Goal: Information Seeking & Learning: Learn about a topic

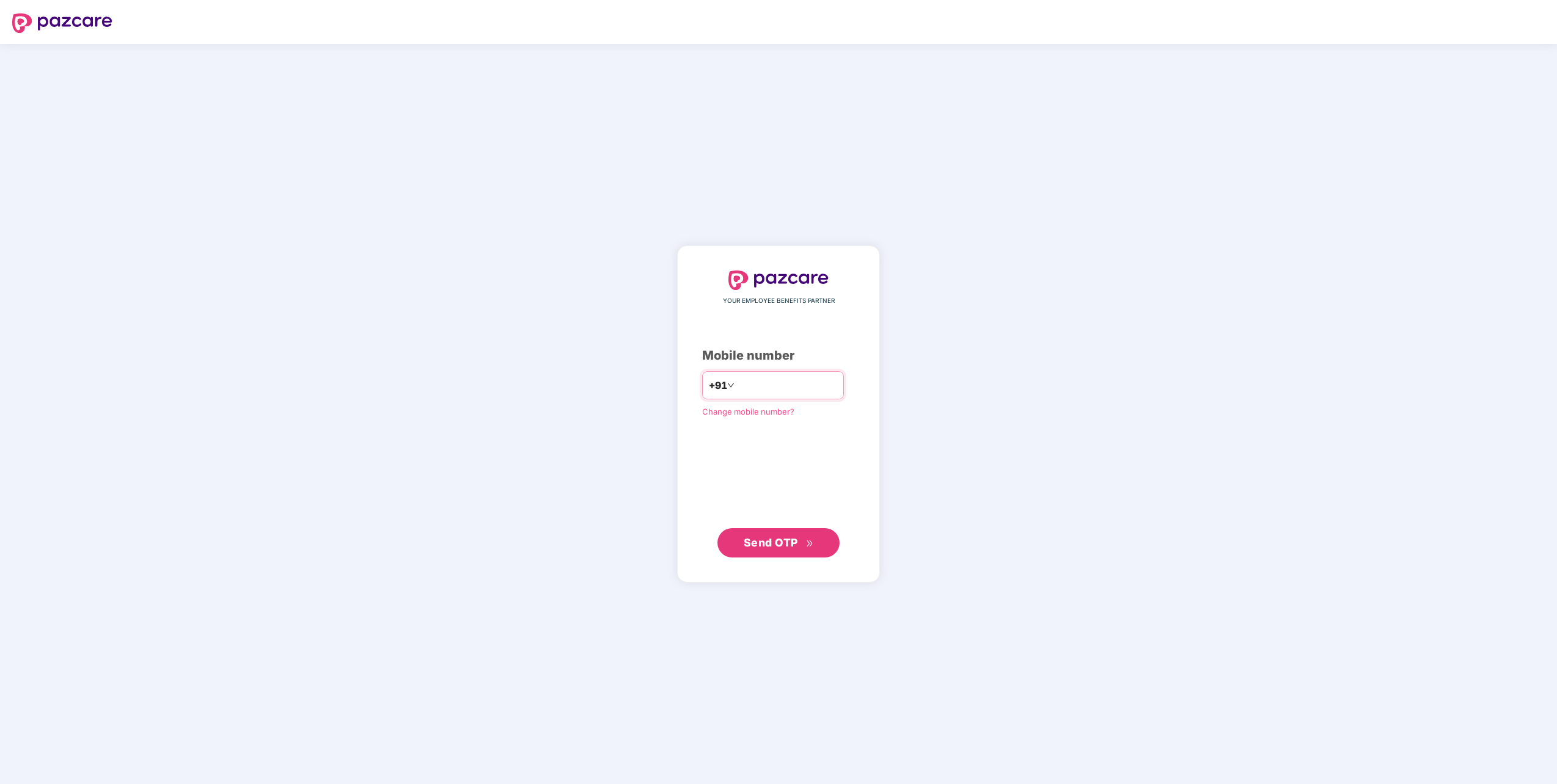
click at [798, 384] on input "number" at bounding box center [787, 385] width 100 height 19
type input "**********"
click at [800, 548] on span "Send OTP" at bounding box center [779, 542] width 70 height 17
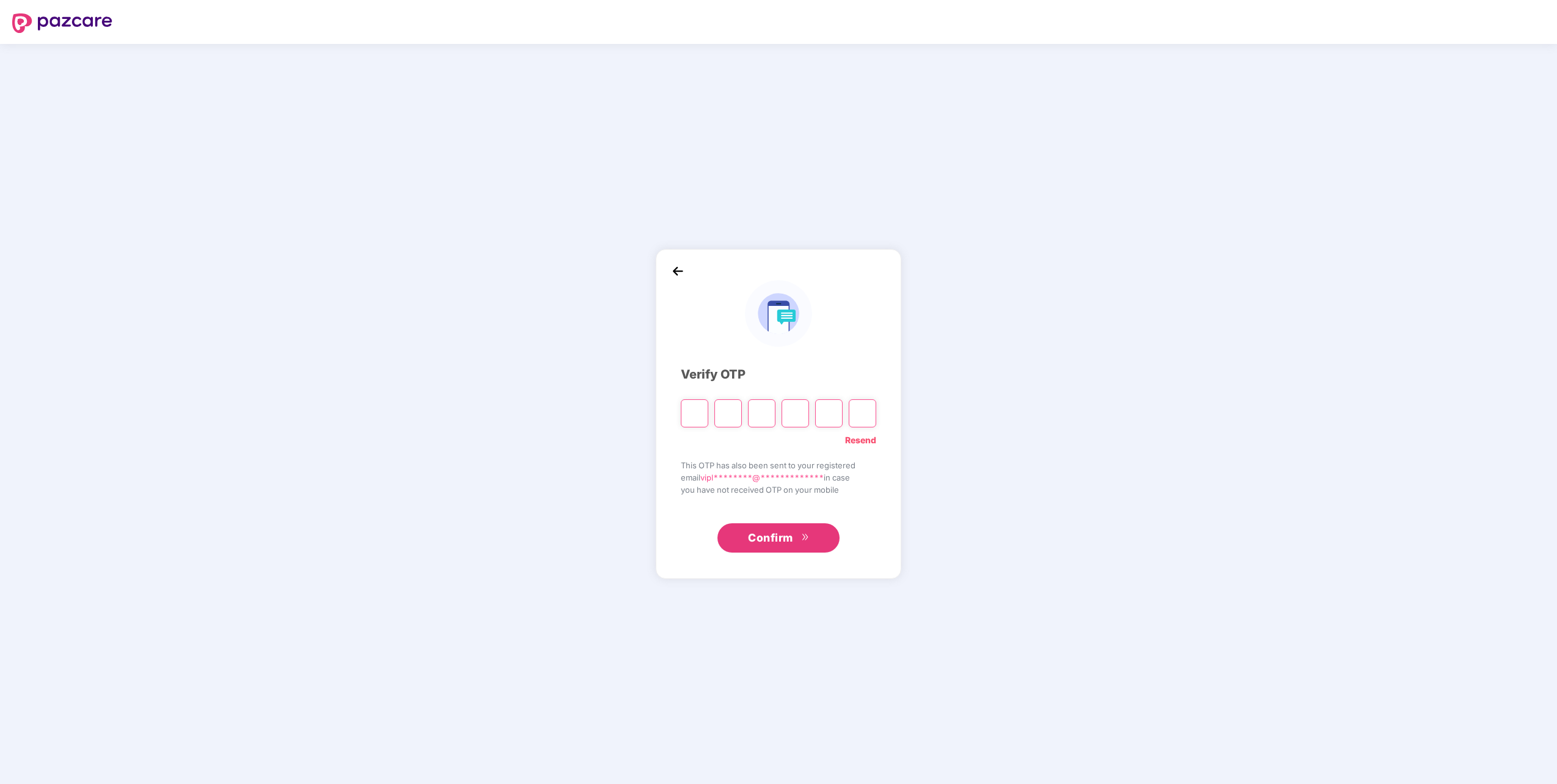
type input "*"
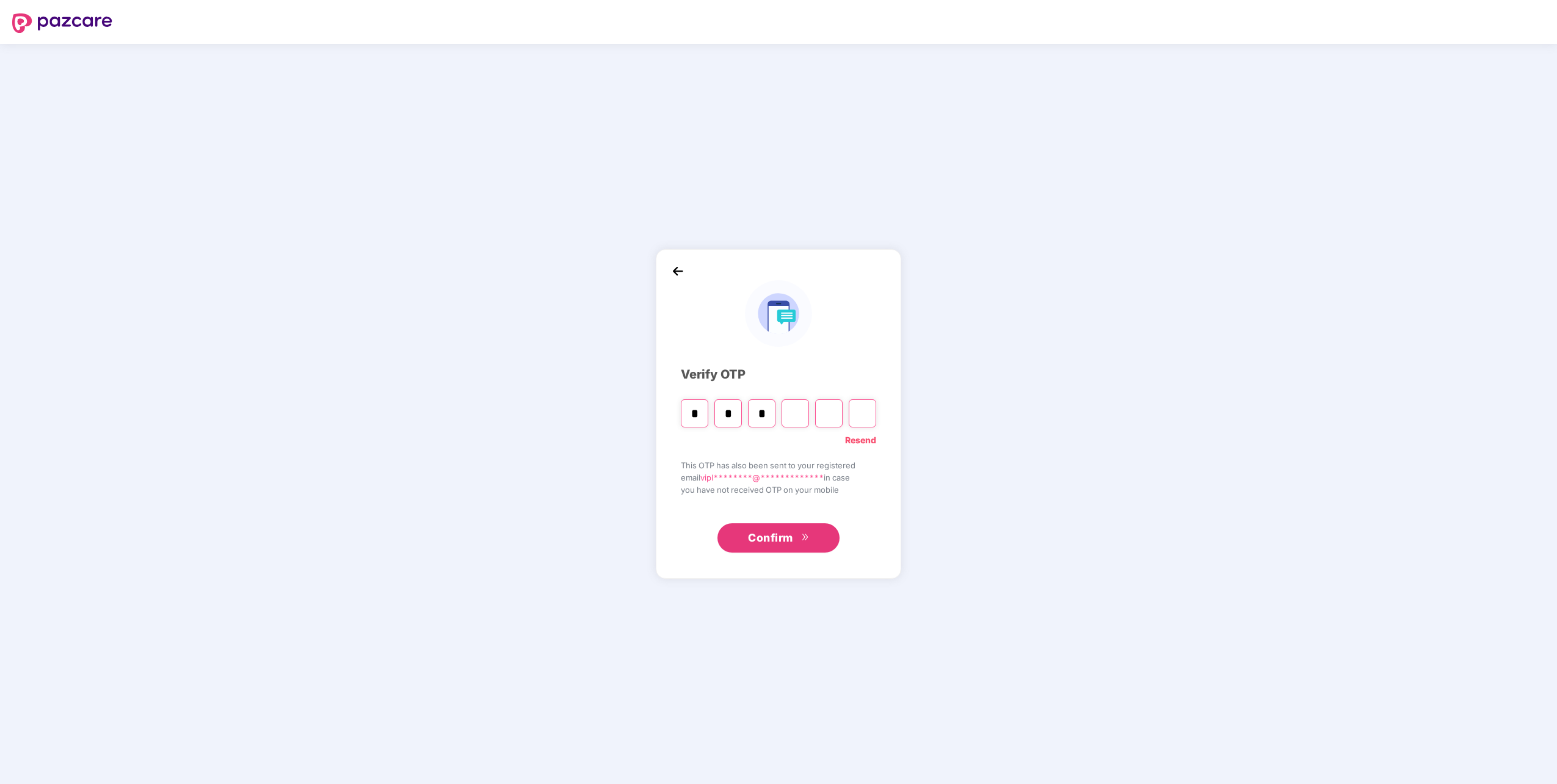
type input "*"
click at [698, 414] on input "*" at bounding box center [694, 414] width 28 height 28
type input "*"
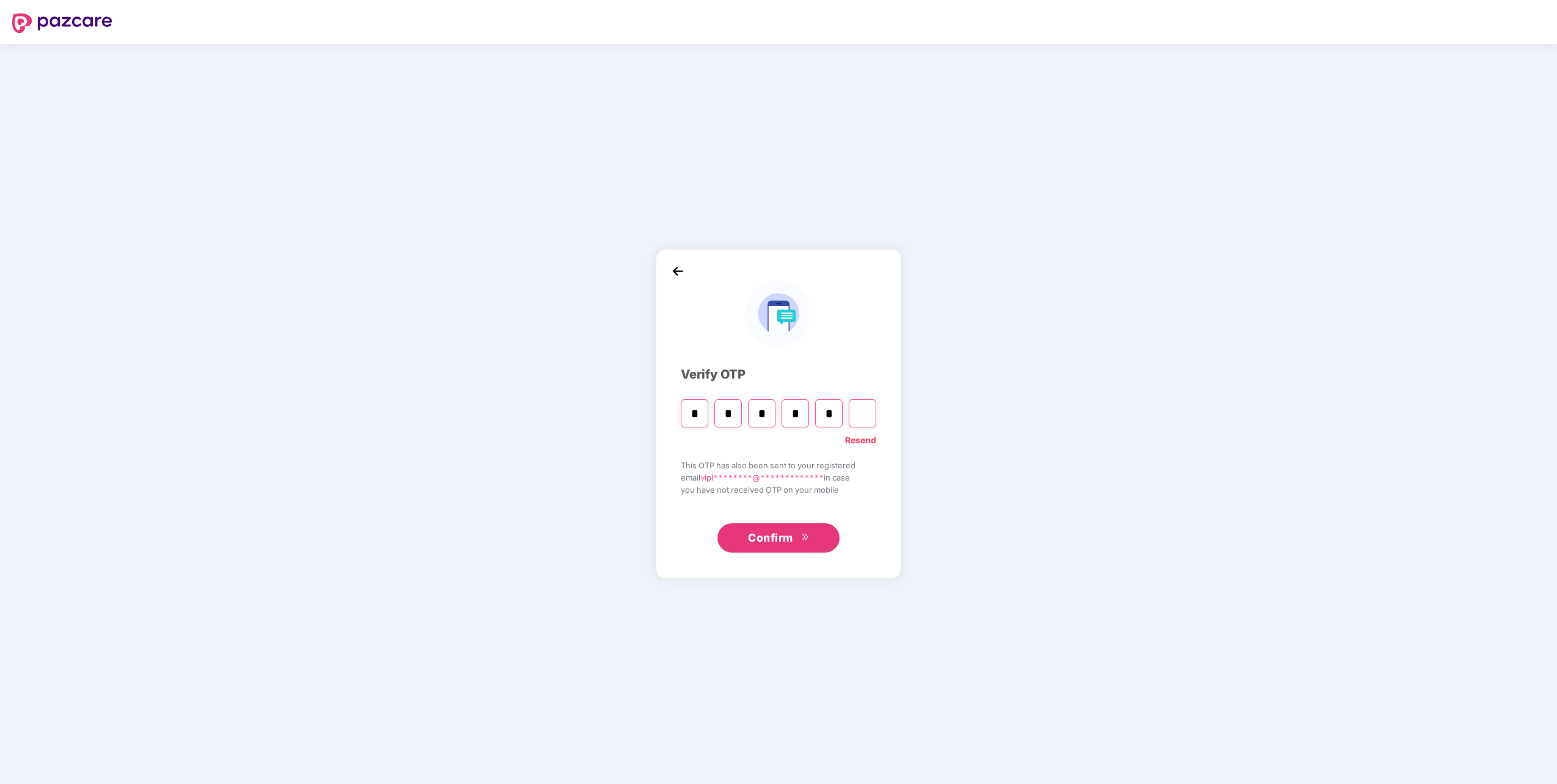
type input "*"
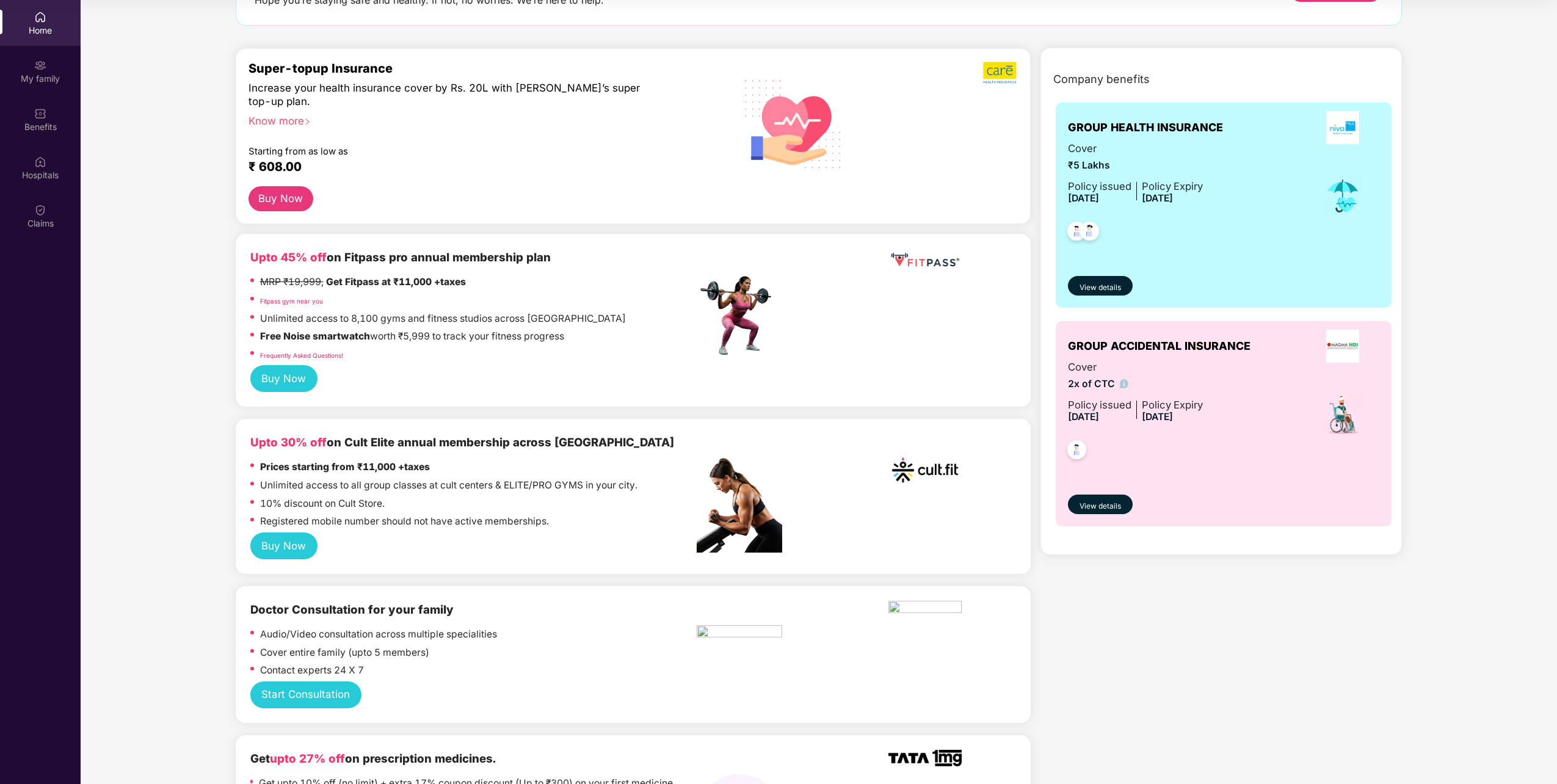
scroll to position [99, 0]
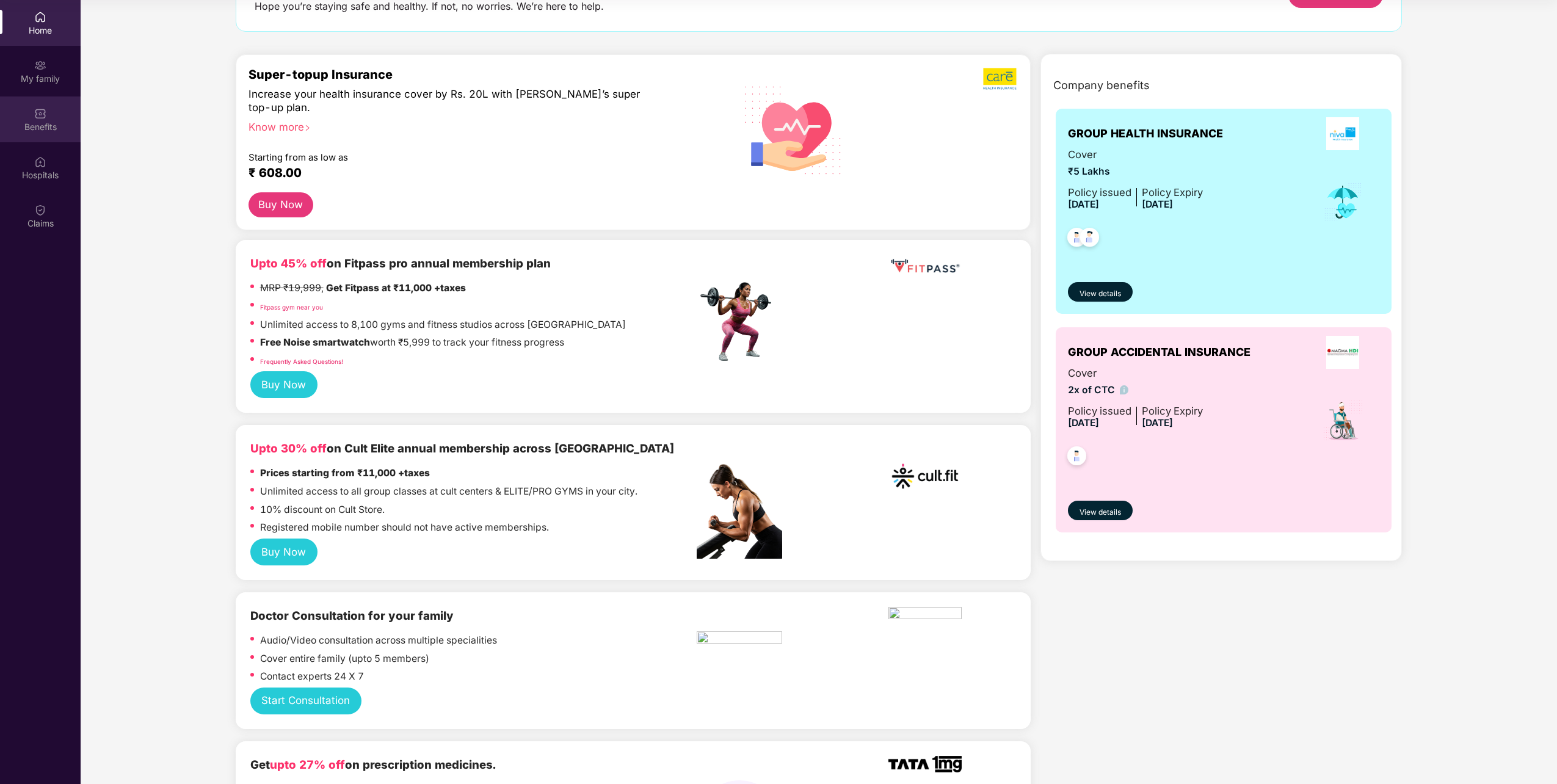
click at [46, 127] on div "Benefits" at bounding box center [40, 127] width 81 height 12
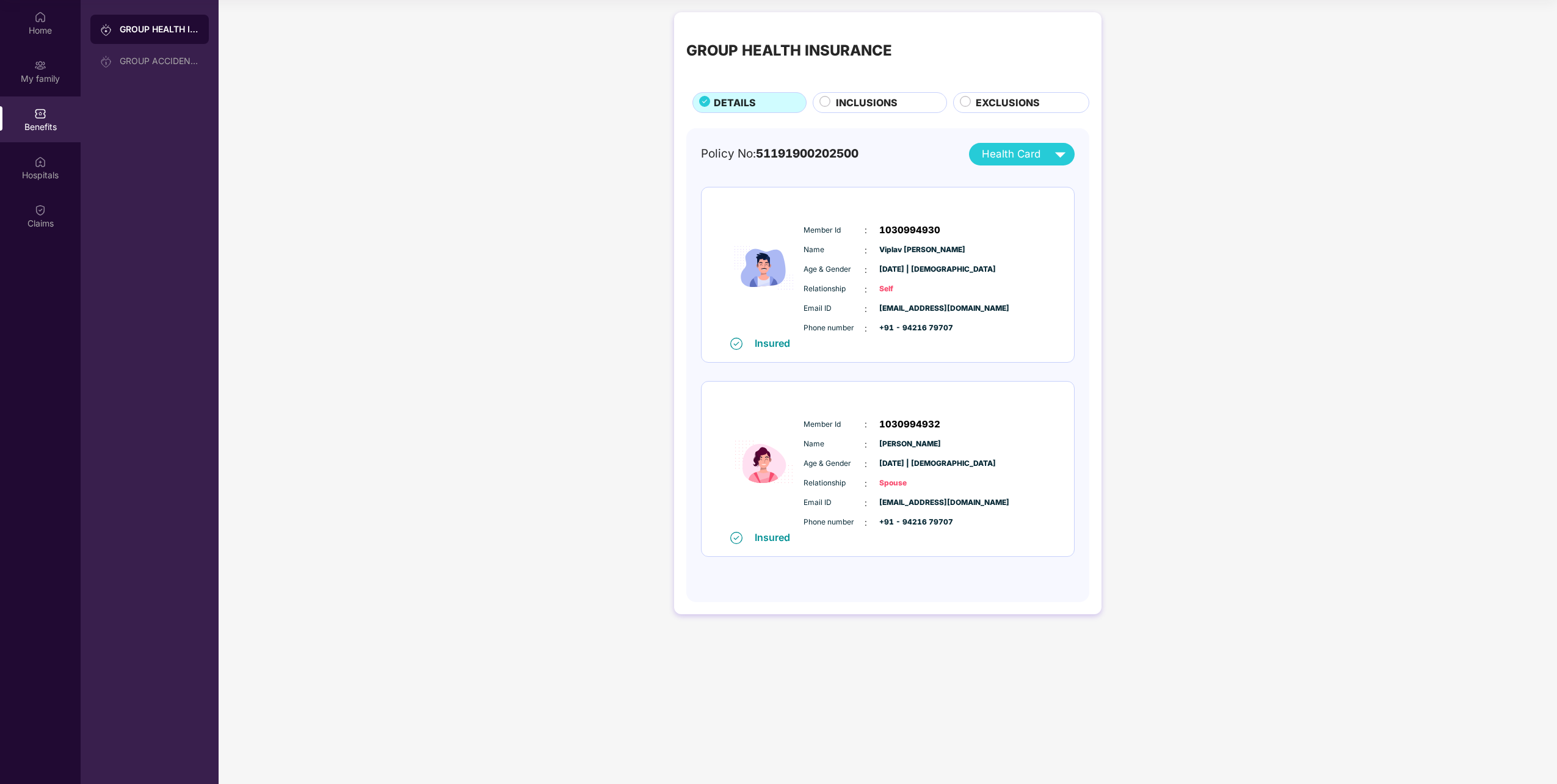
click at [863, 99] on span "INCLUSIONS" at bounding box center [867, 103] width 62 height 15
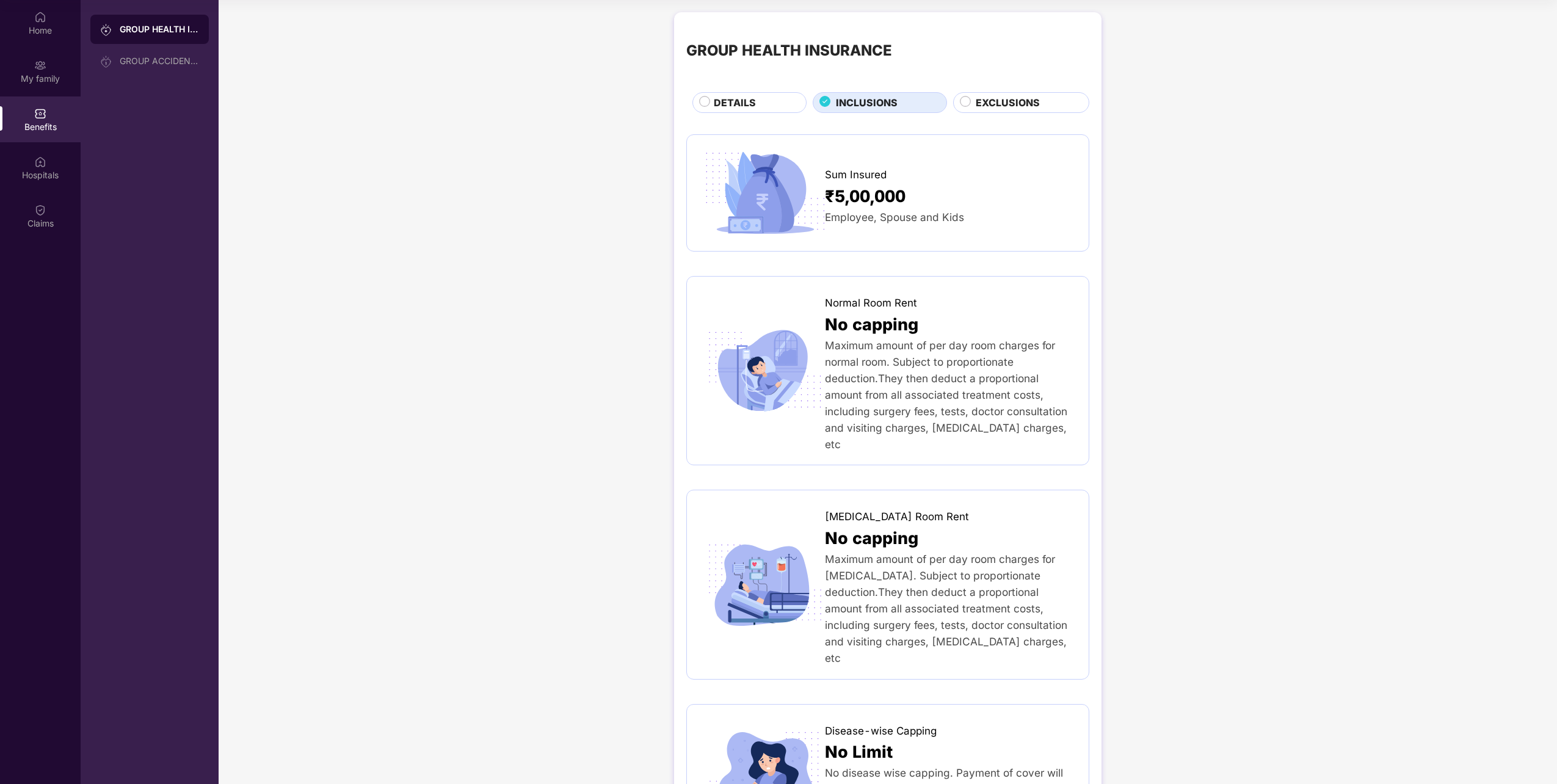
click at [1001, 105] on span "EXCLUSIONS" at bounding box center [1008, 103] width 64 height 15
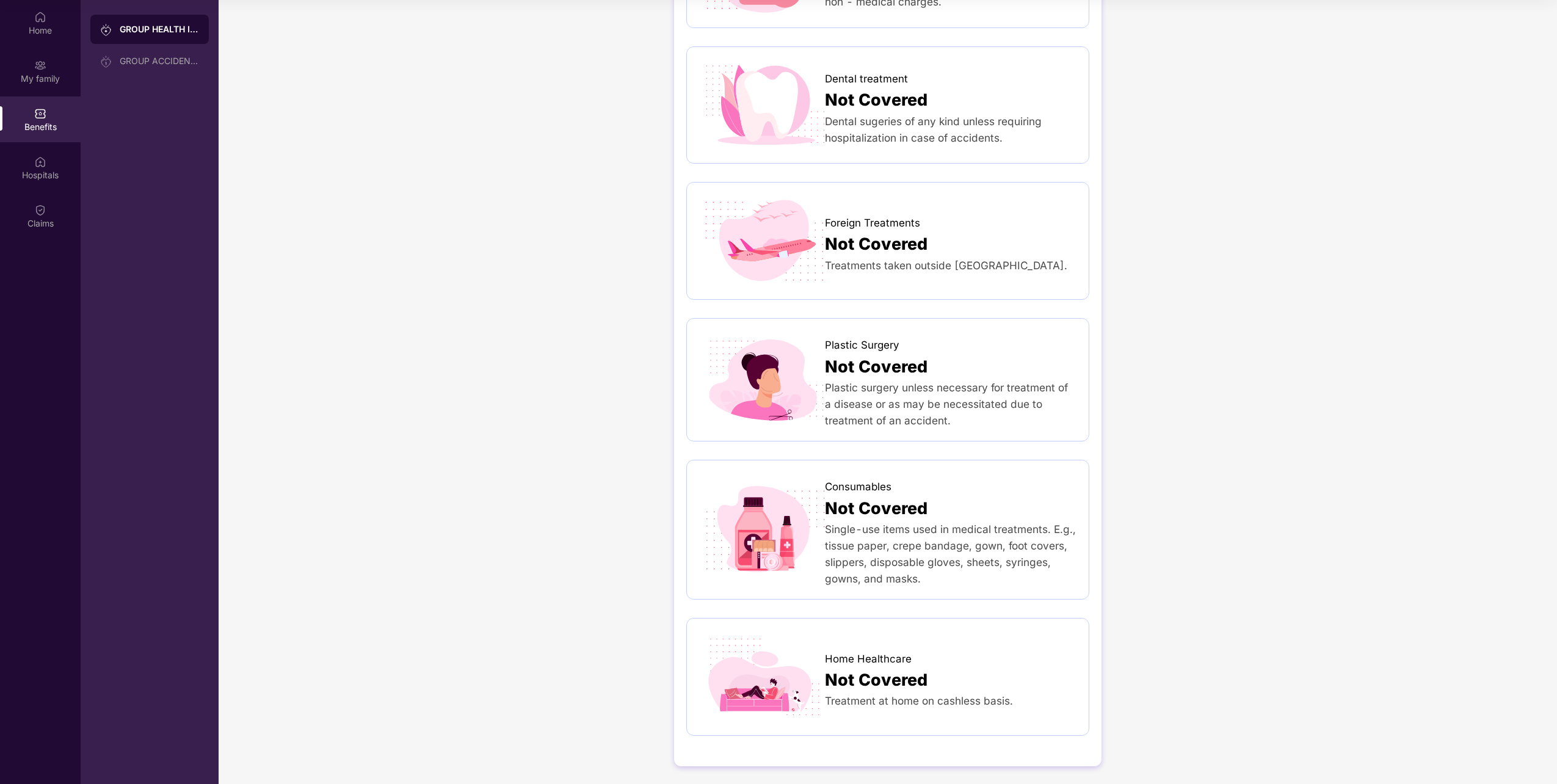
scroll to position [496, 0]
click at [38, 209] on img at bounding box center [40, 210] width 12 height 12
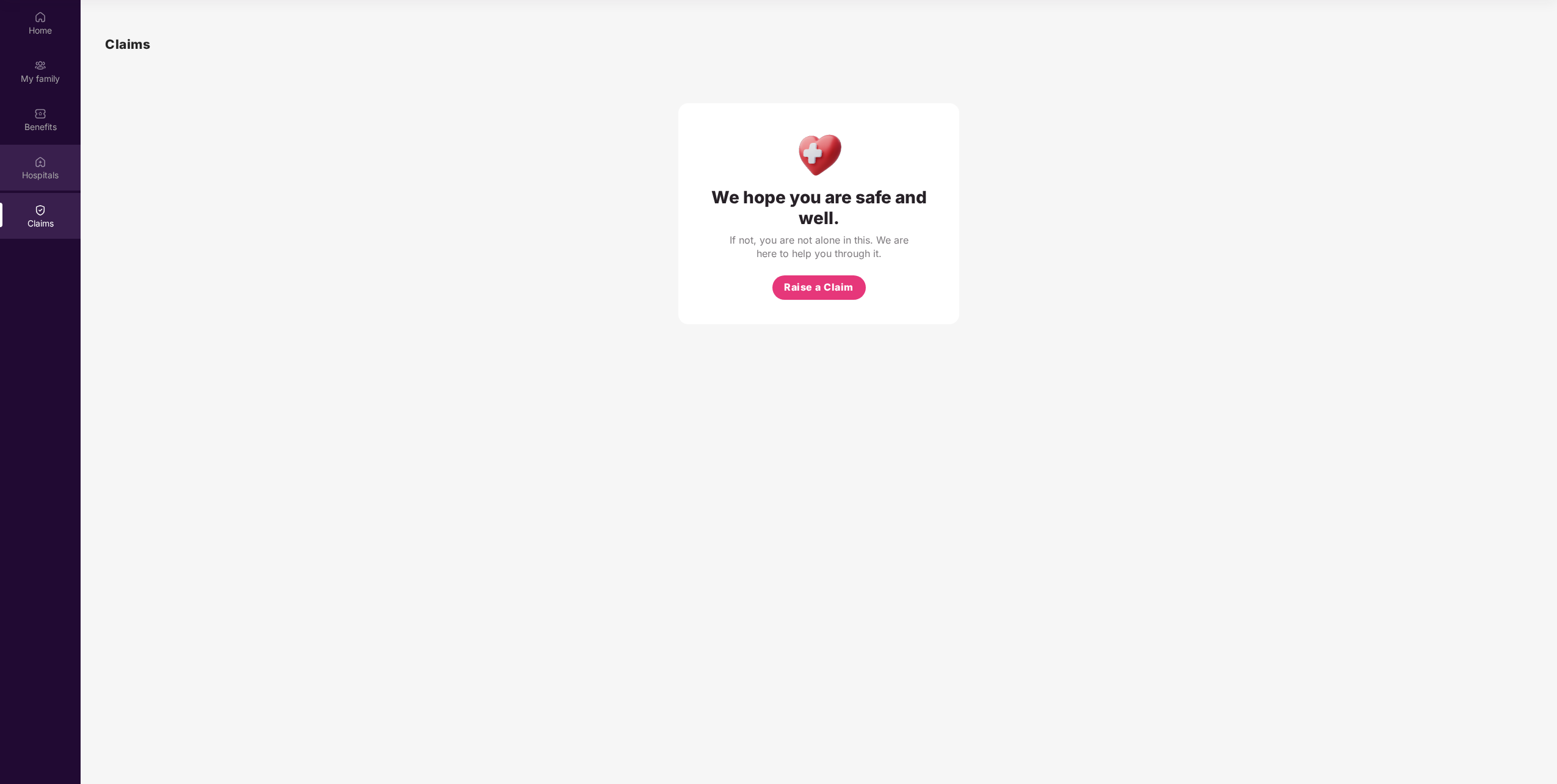
click at [30, 176] on div "Hospitals" at bounding box center [40, 175] width 81 height 12
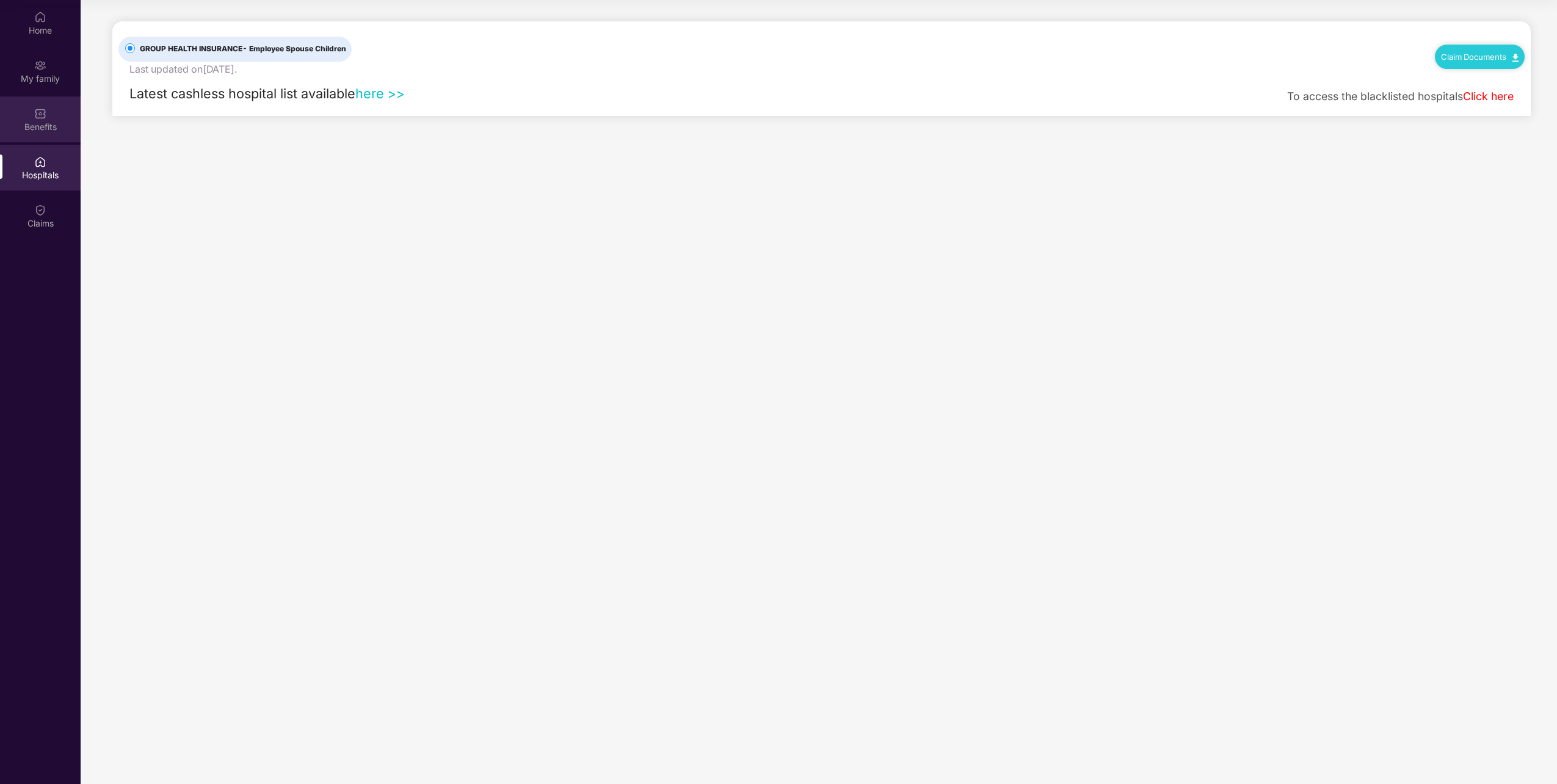
click at [49, 110] on div "Benefits" at bounding box center [40, 119] width 81 height 46
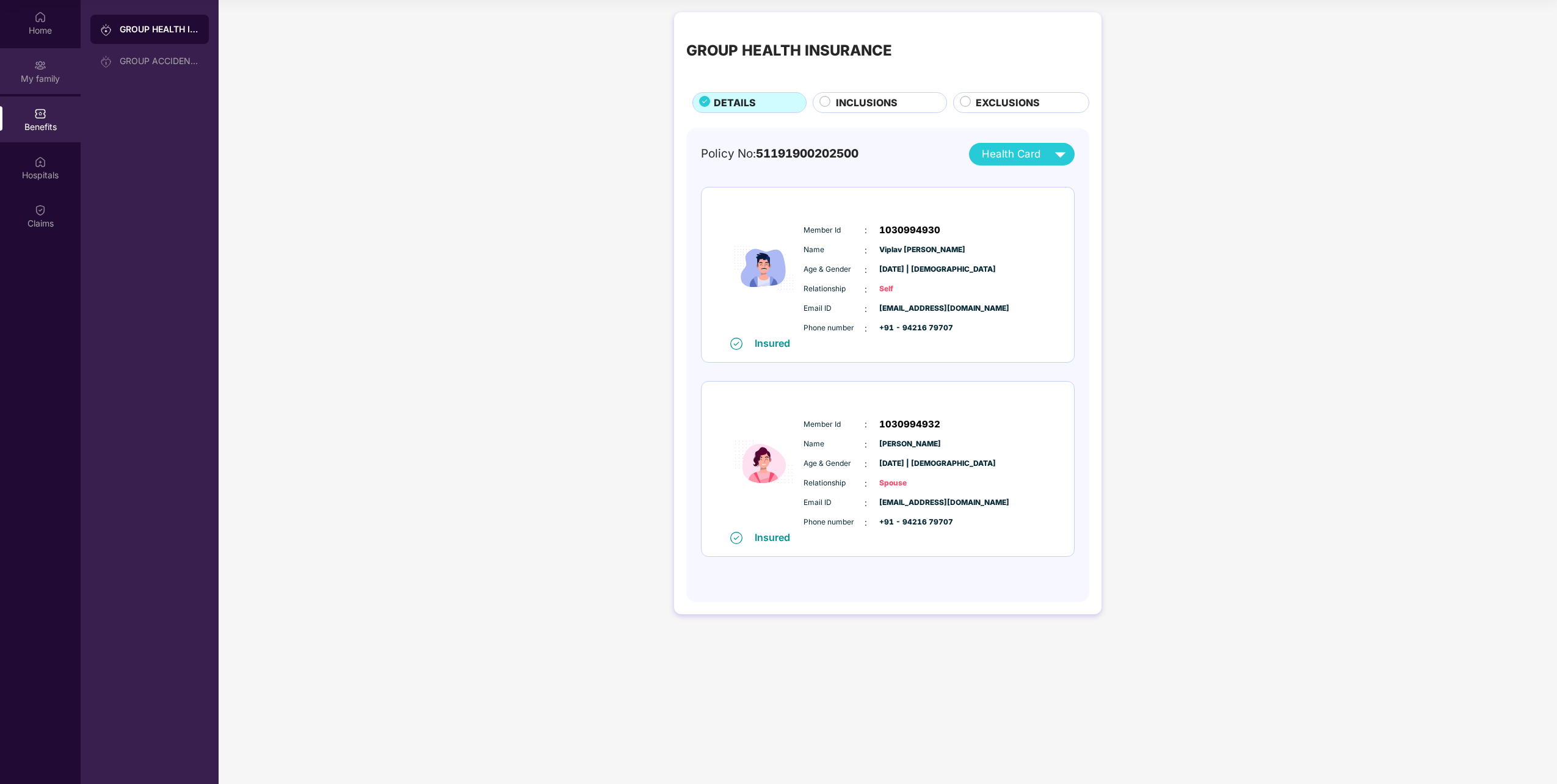
click at [54, 79] on div "My family" at bounding box center [40, 79] width 81 height 12
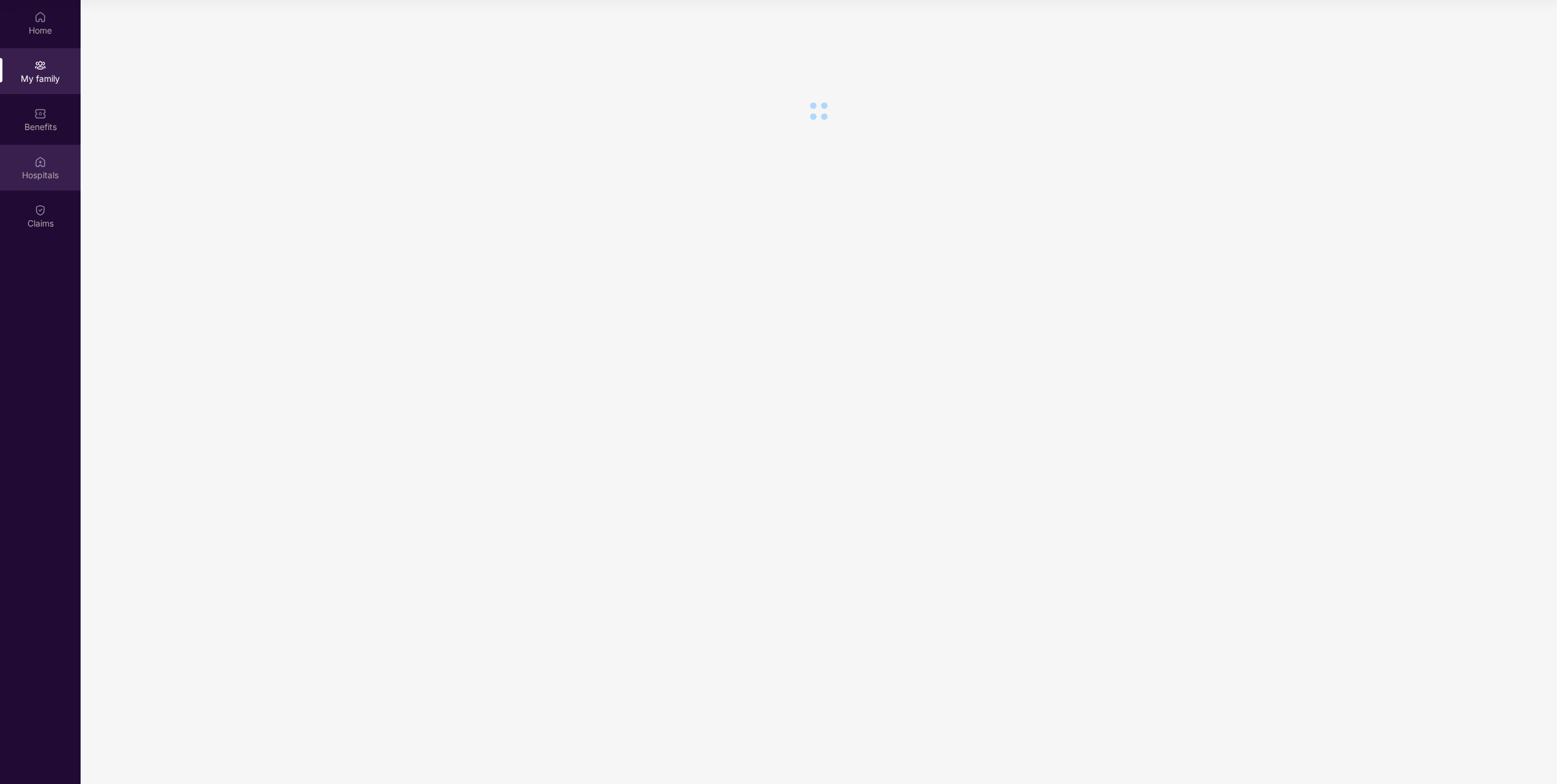
click at [49, 167] on div "Hospitals" at bounding box center [40, 167] width 81 height 46
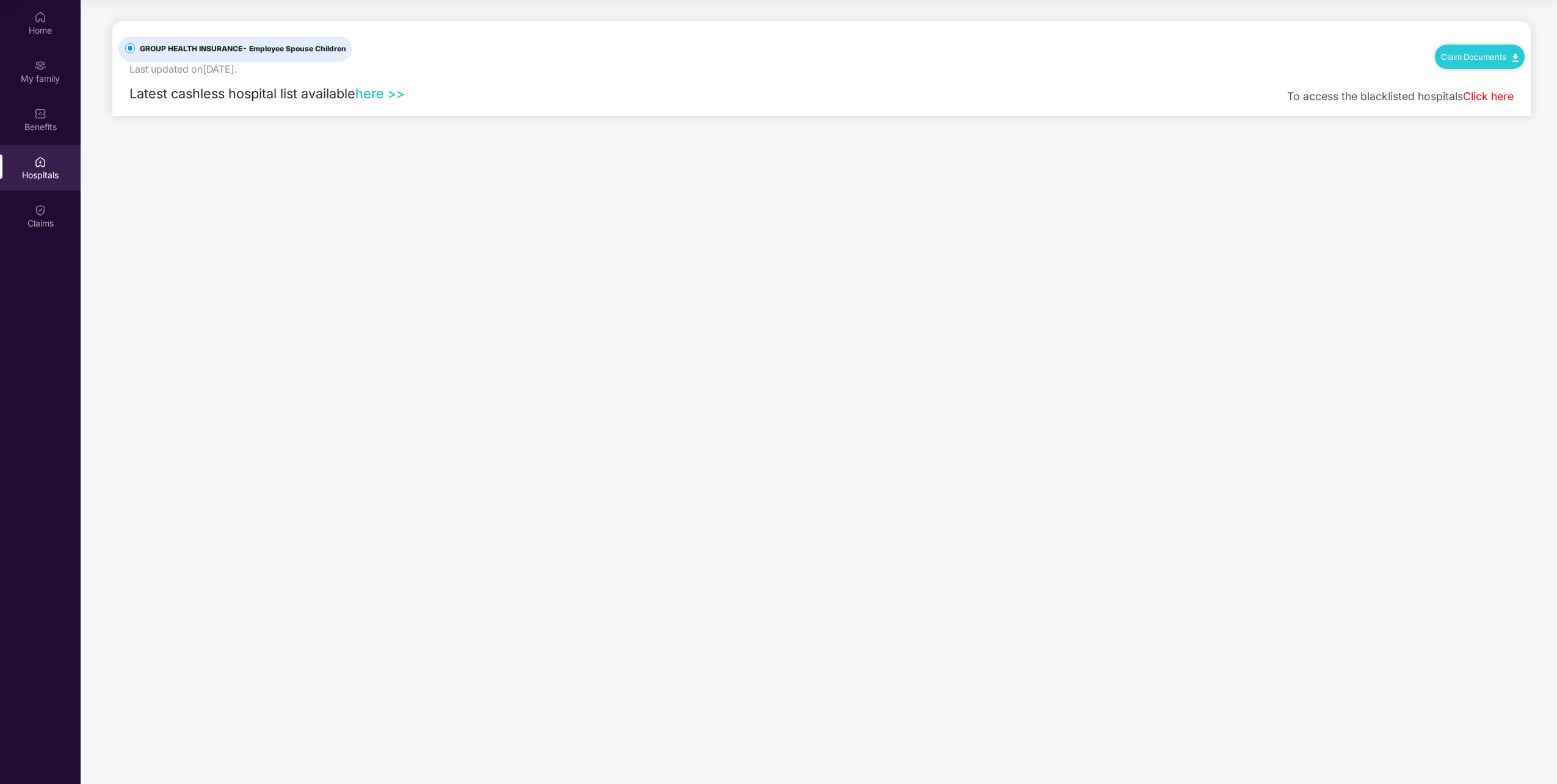
click at [369, 90] on link "here >>" at bounding box center [380, 93] width 50 height 16
click at [24, 125] on div "Benefits" at bounding box center [40, 127] width 81 height 12
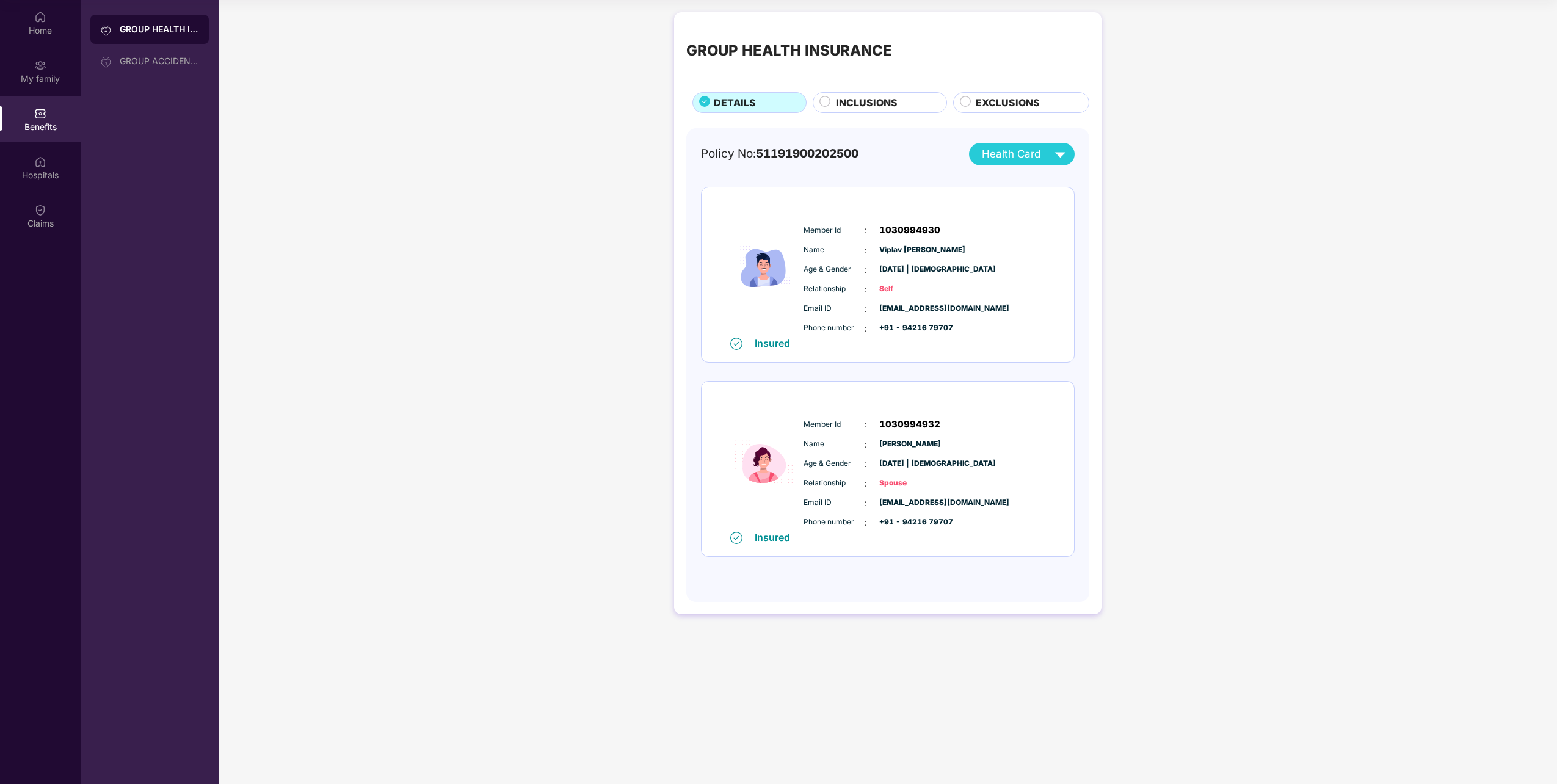
click at [865, 99] on span "INCLUSIONS" at bounding box center [867, 103] width 62 height 15
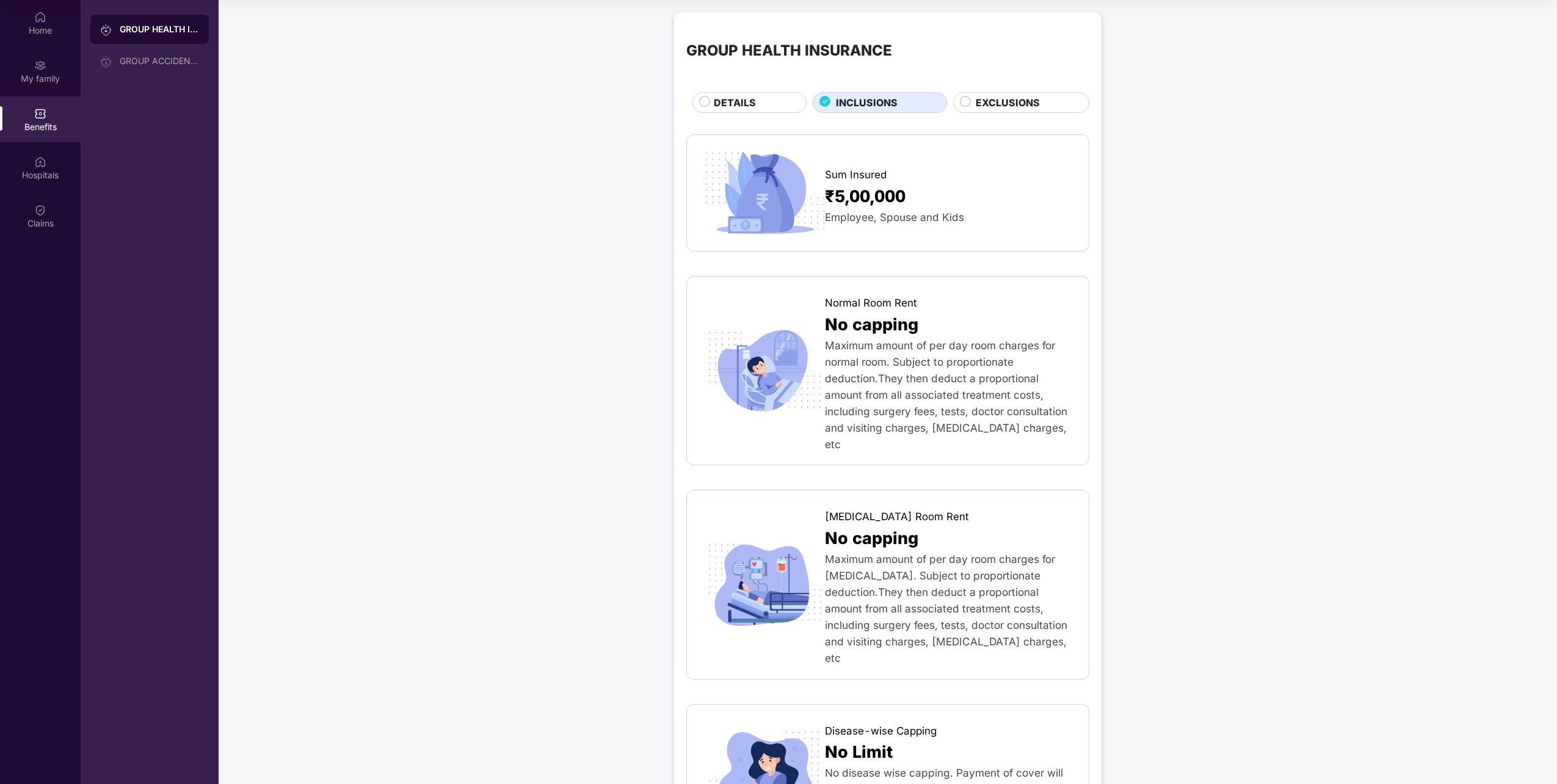
click at [1036, 83] on div "GROUP HEALTH INSURANCE DETAILS INCLUSIONS EXCLUSIONS" at bounding box center [888, 69] width 403 height 89
click at [1032, 95] on span "EXCLUSIONS" at bounding box center [1008, 103] width 64 height 15
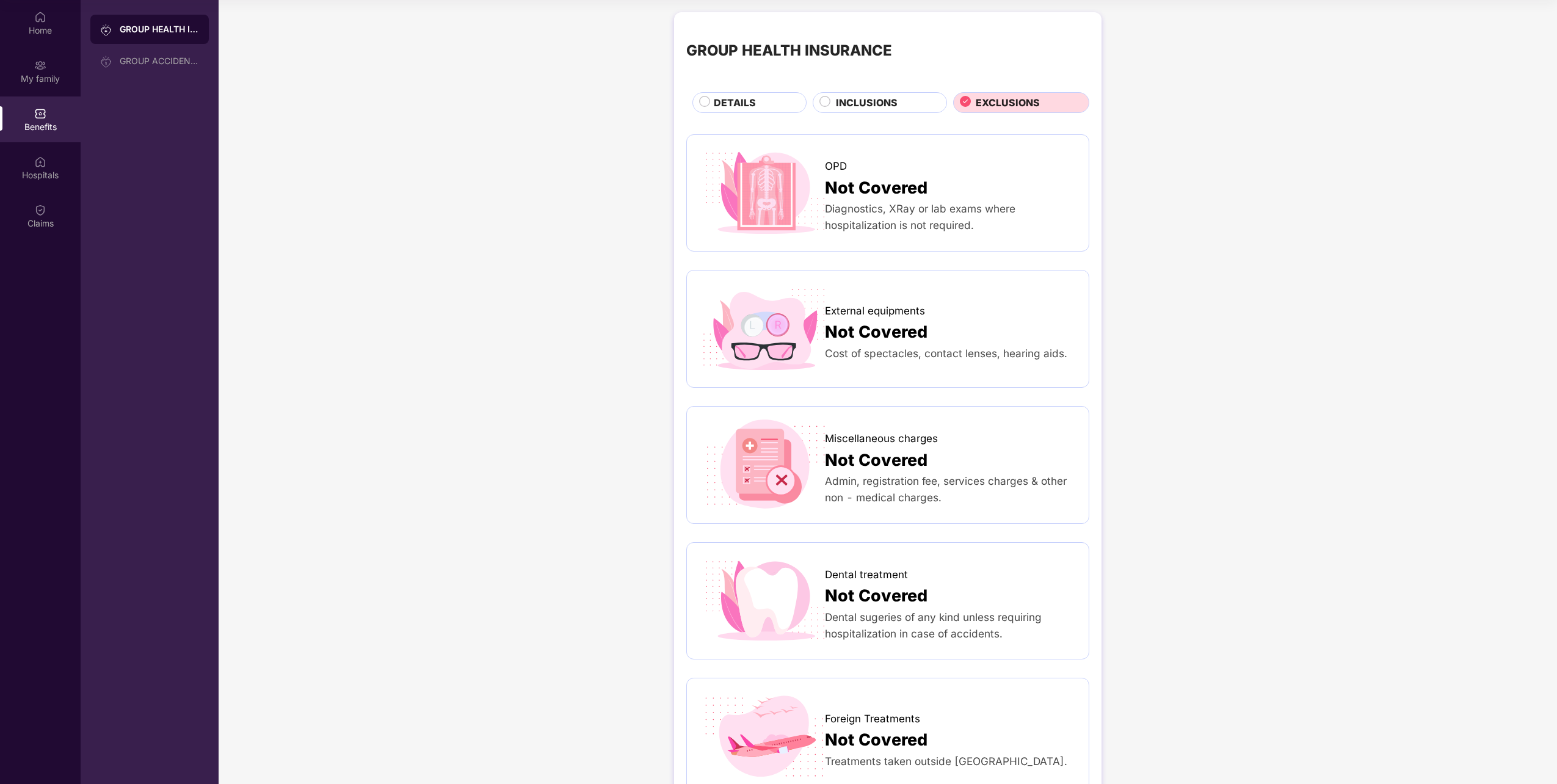
click at [862, 106] on span "INCLUSIONS" at bounding box center [867, 103] width 62 height 15
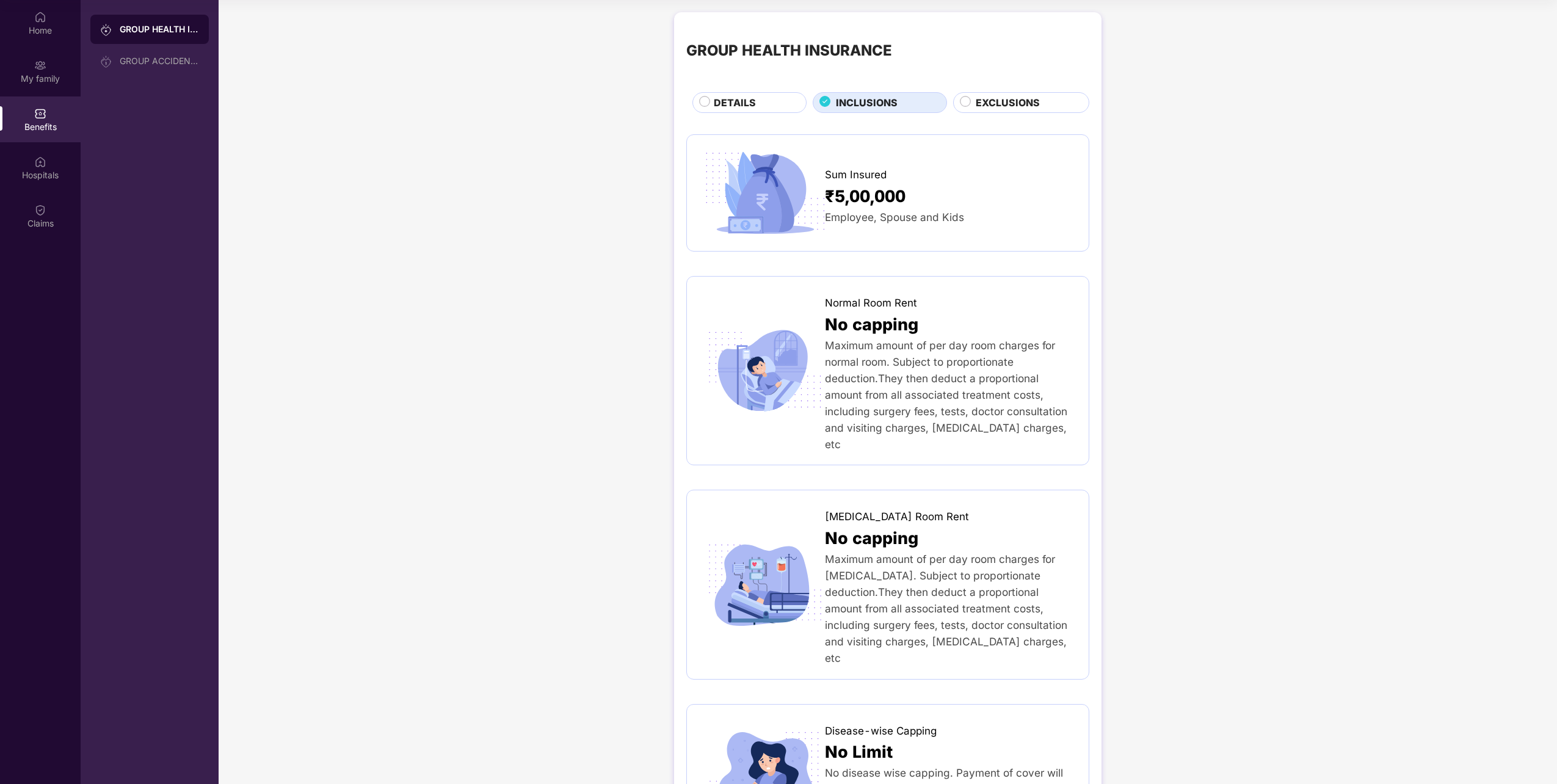
click at [780, 106] on div "DETAILS" at bounding box center [754, 104] width 93 height 17
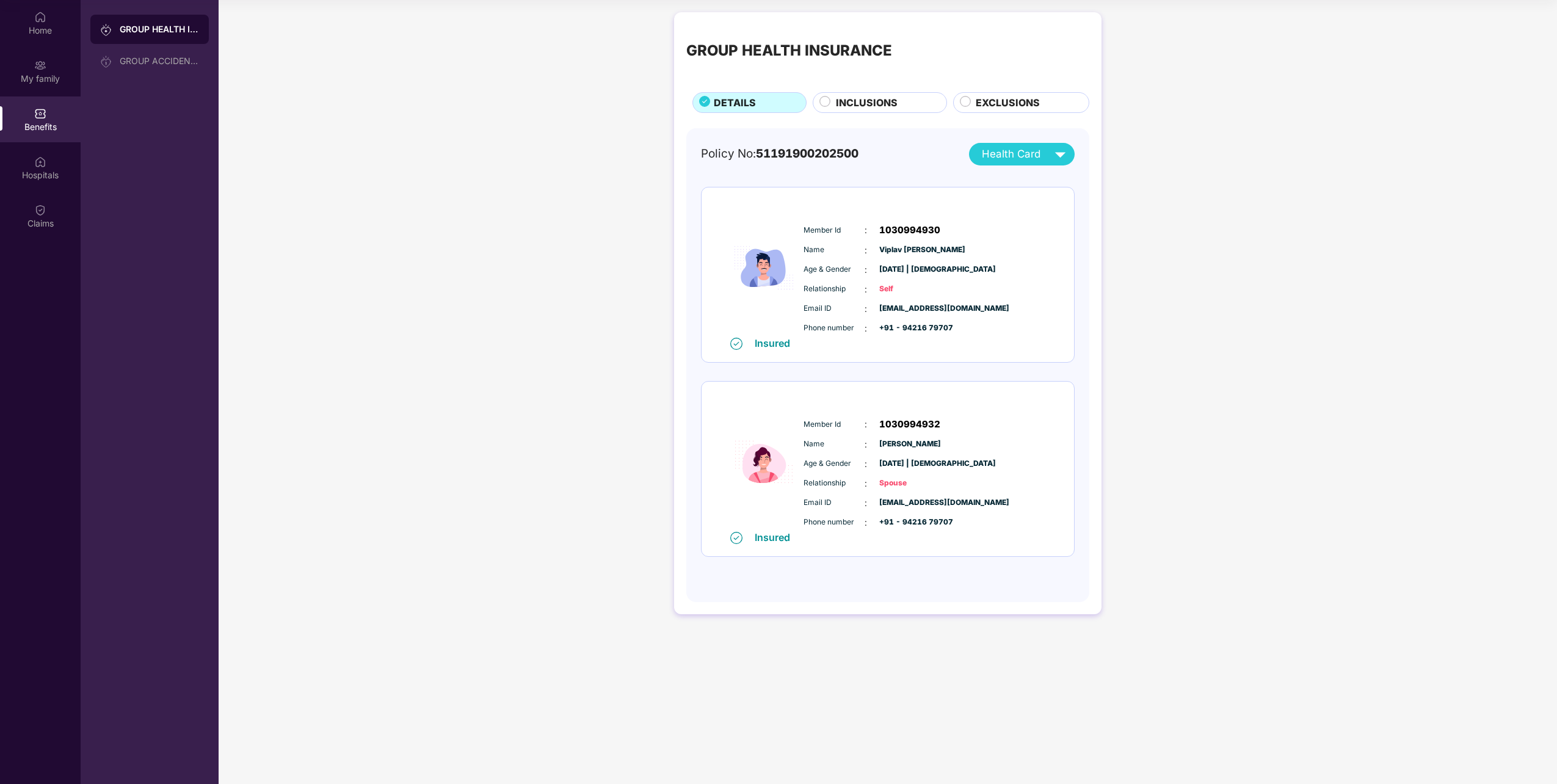
click at [872, 286] on div "Relationship : Self" at bounding box center [925, 289] width 242 height 13
click at [773, 346] on div "Insured" at bounding box center [776, 343] width 43 height 12
click at [870, 264] on div "Age & Gender : [DATE] | [DEMOGRAPHIC_DATA]" at bounding box center [925, 270] width 242 height 13
click at [1038, 154] on span "Health Card" at bounding box center [1011, 154] width 59 height 17
click at [885, 167] on div "Policy No: 51191900202500 Health Card Insured Member Id : 1030994930 Name : Vip…" at bounding box center [888, 358] width 374 height 432
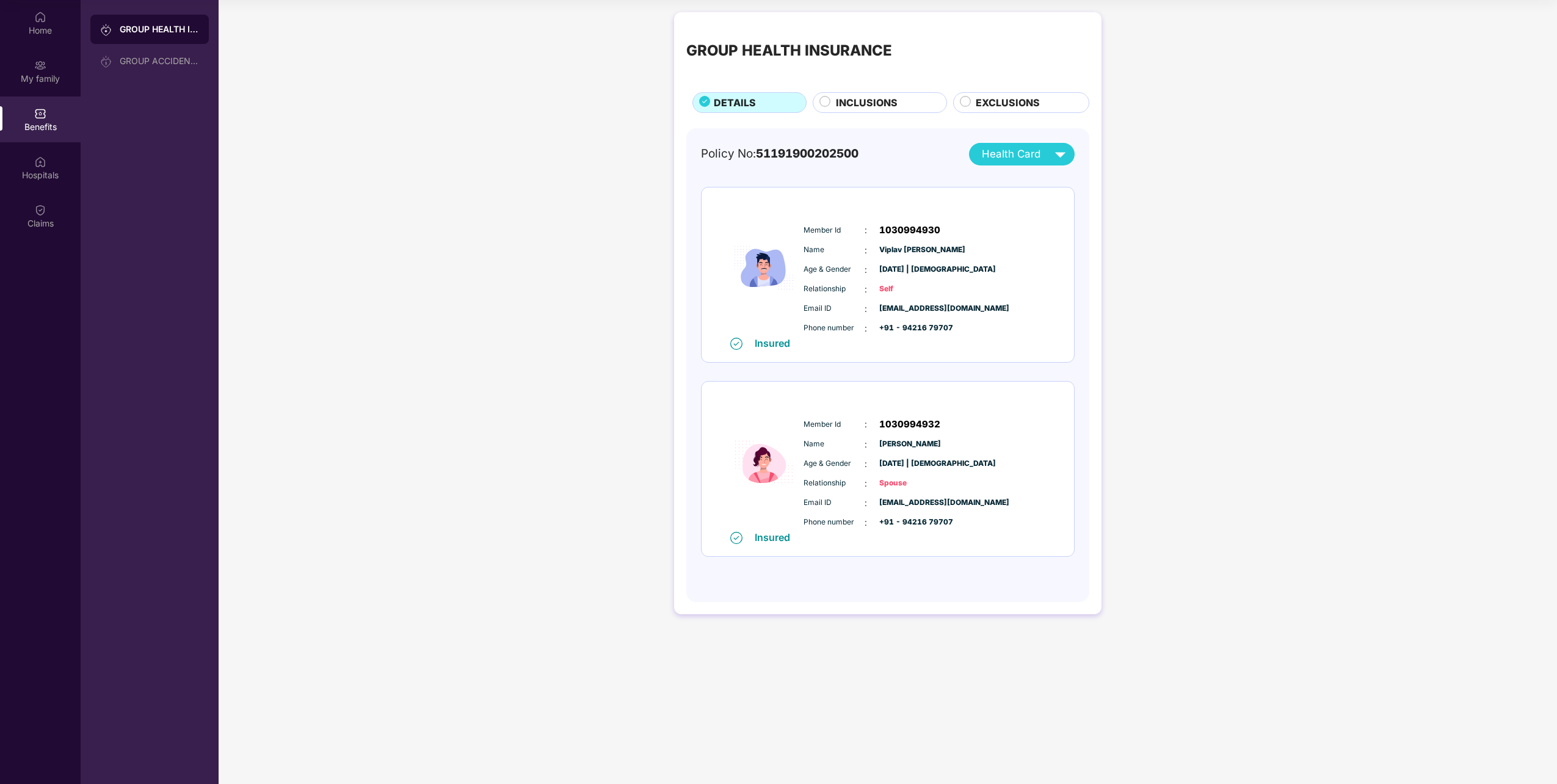
click at [747, 342] on div "Insured" at bounding box center [774, 343] width 55 height 12
click at [44, 78] on div "My family" at bounding box center [40, 79] width 81 height 12
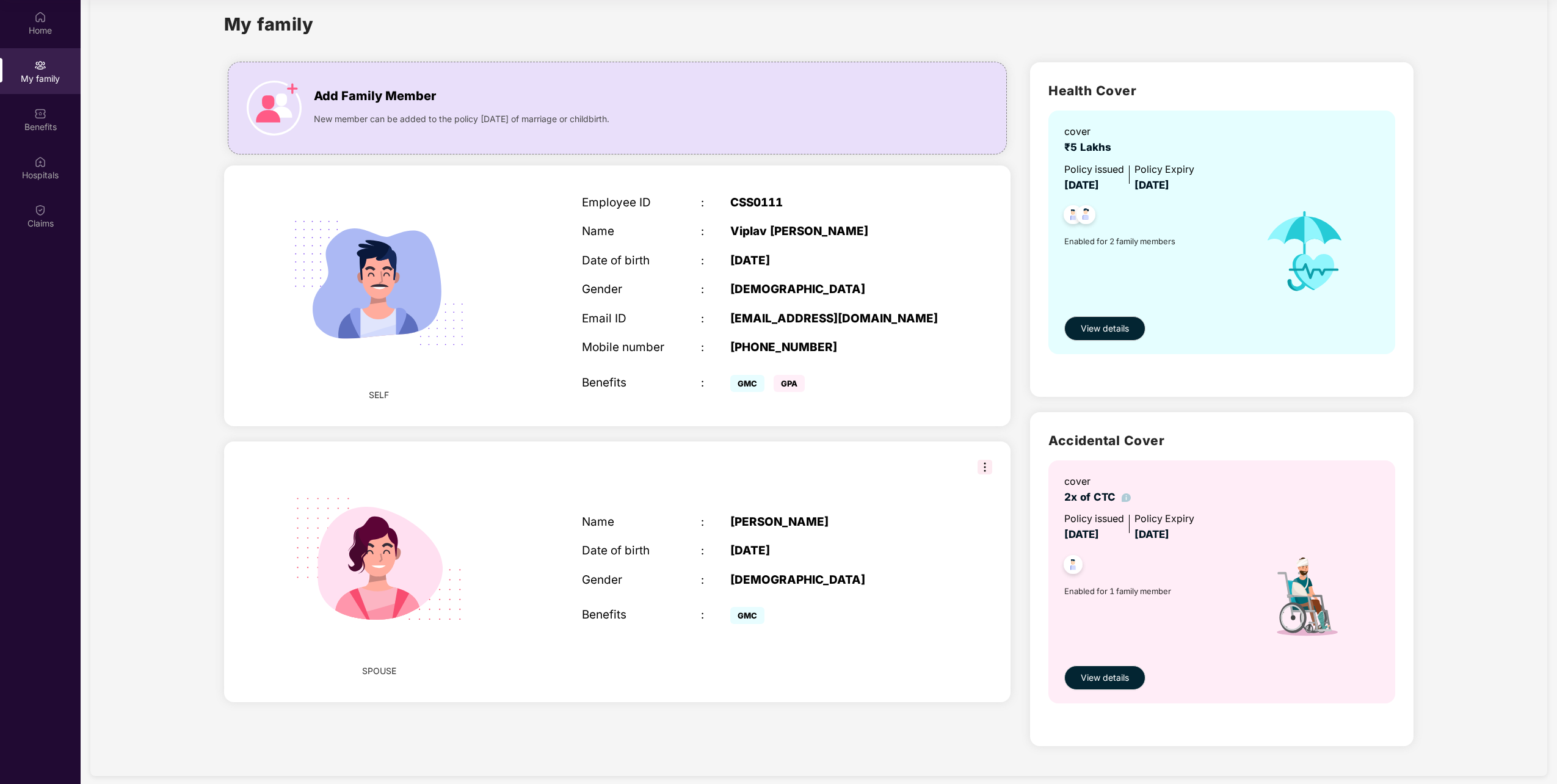
scroll to position [36, 0]
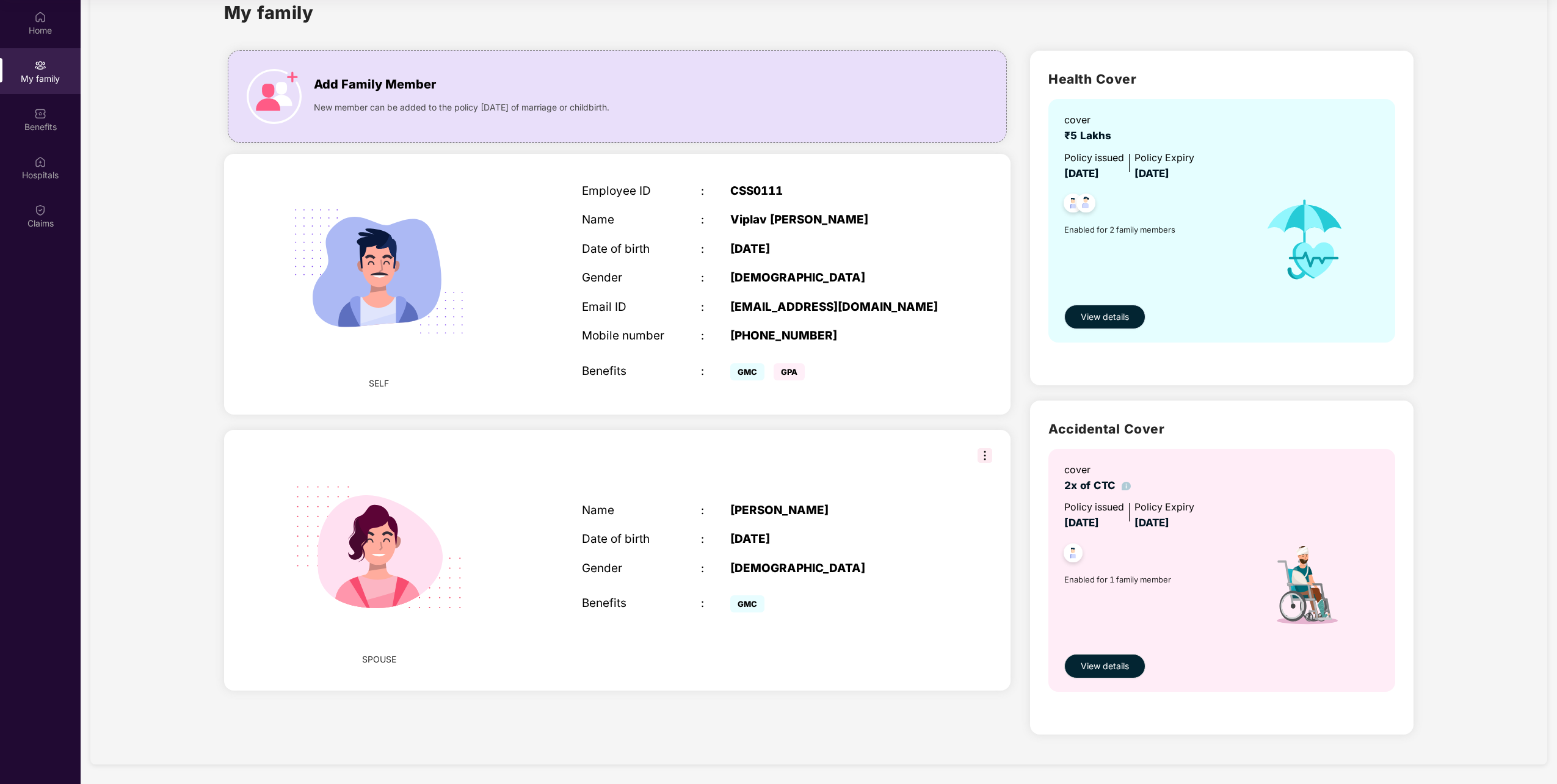
click at [1118, 325] on button "View details" at bounding box center [1105, 317] width 81 height 24
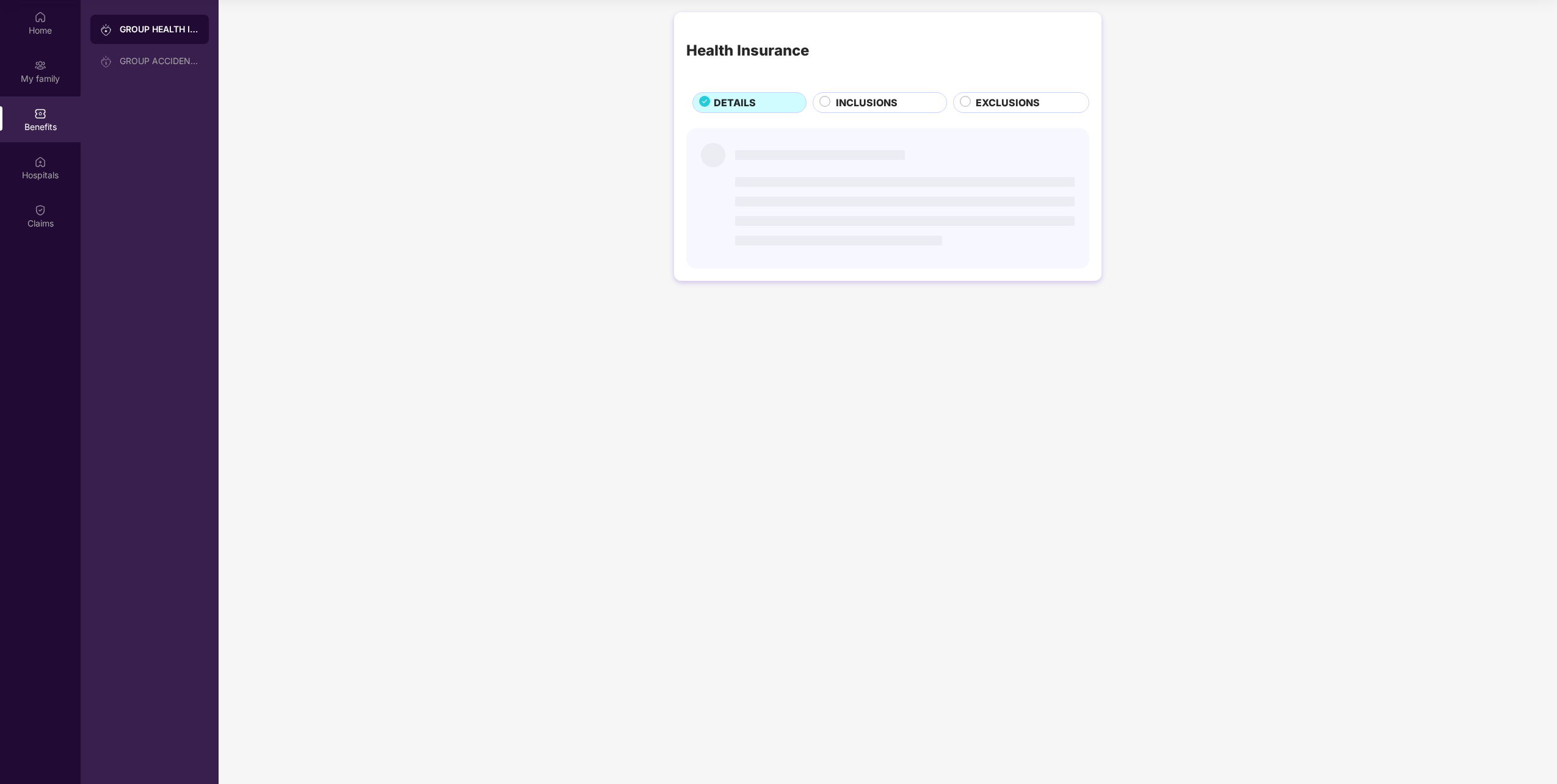
scroll to position [0, 0]
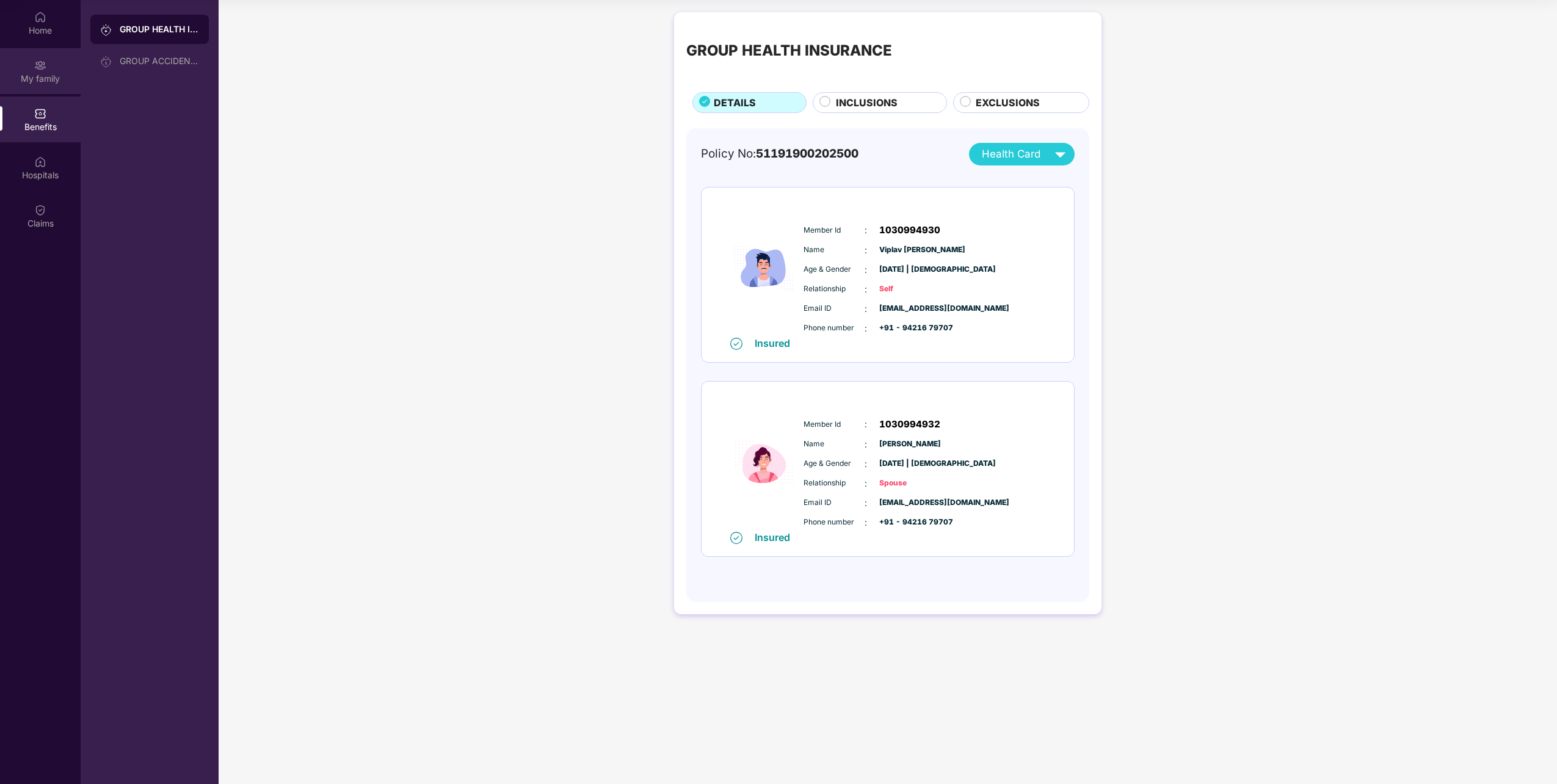
click at [41, 79] on div "My family" at bounding box center [40, 79] width 81 height 12
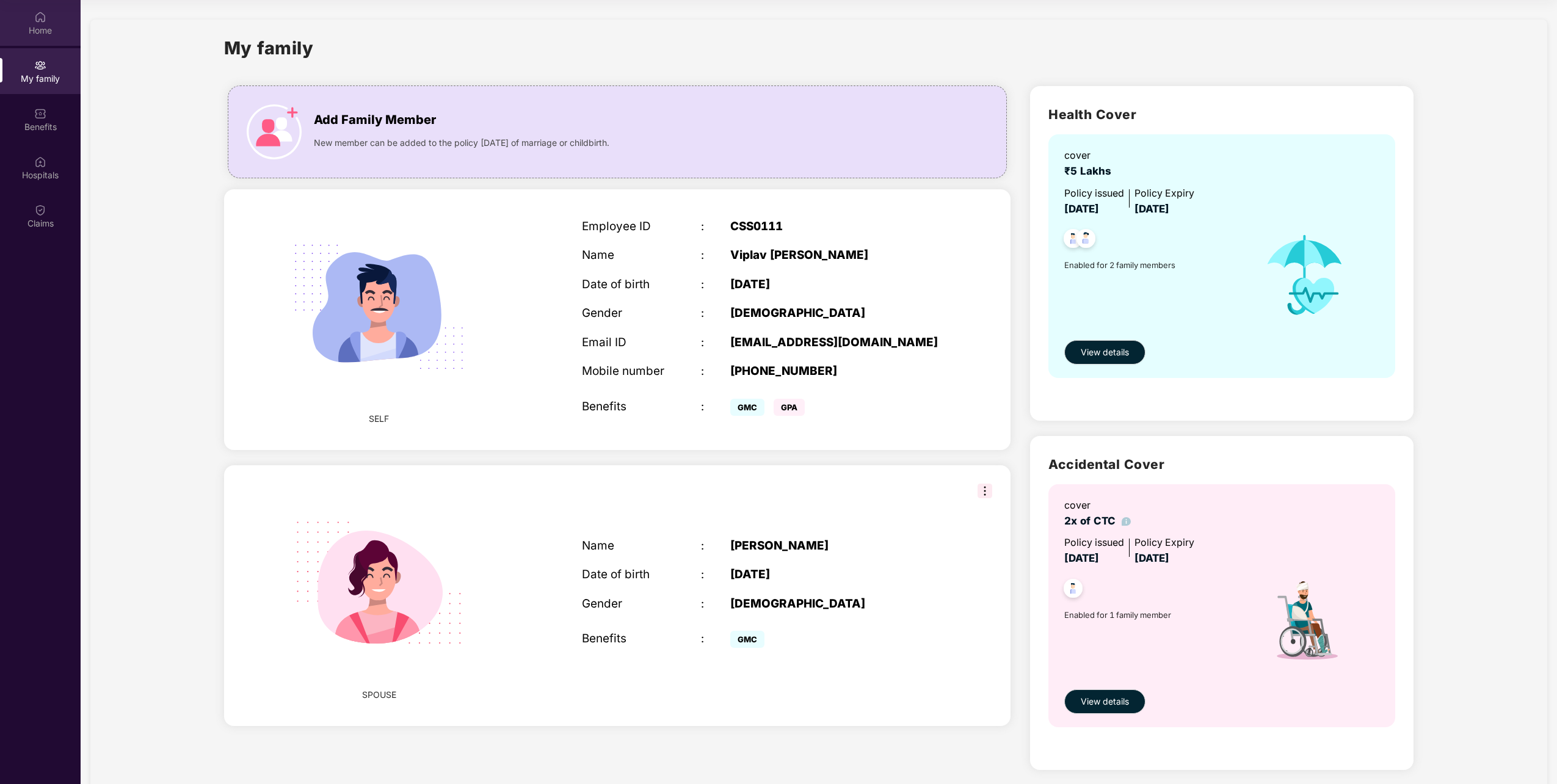
click at [39, 29] on div "Home" at bounding box center [40, 30] width 81 height 12
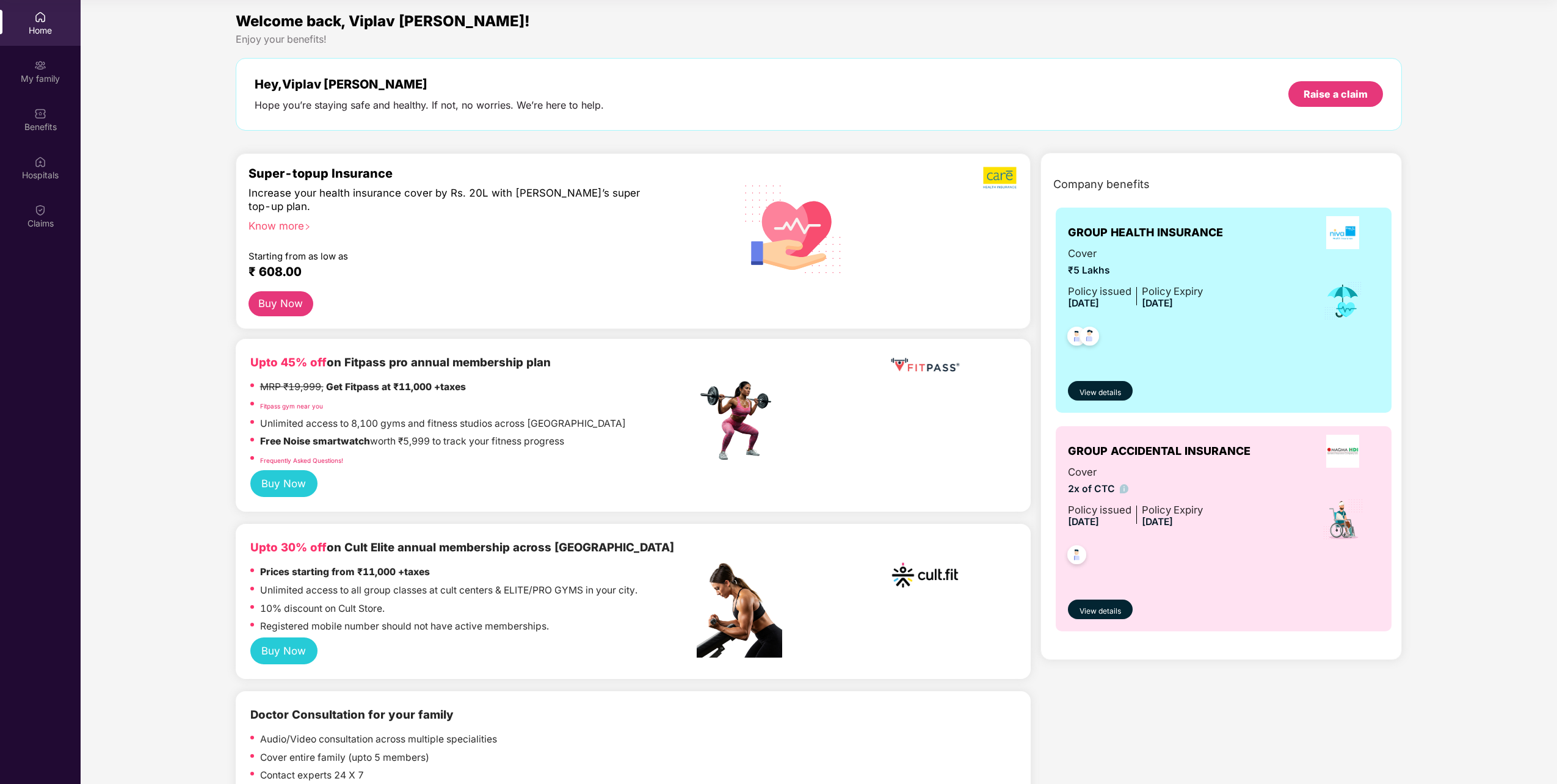
click at [1326, 104] on div "Raise a claim" at bounding box center [1336, 94] width 95 height 26
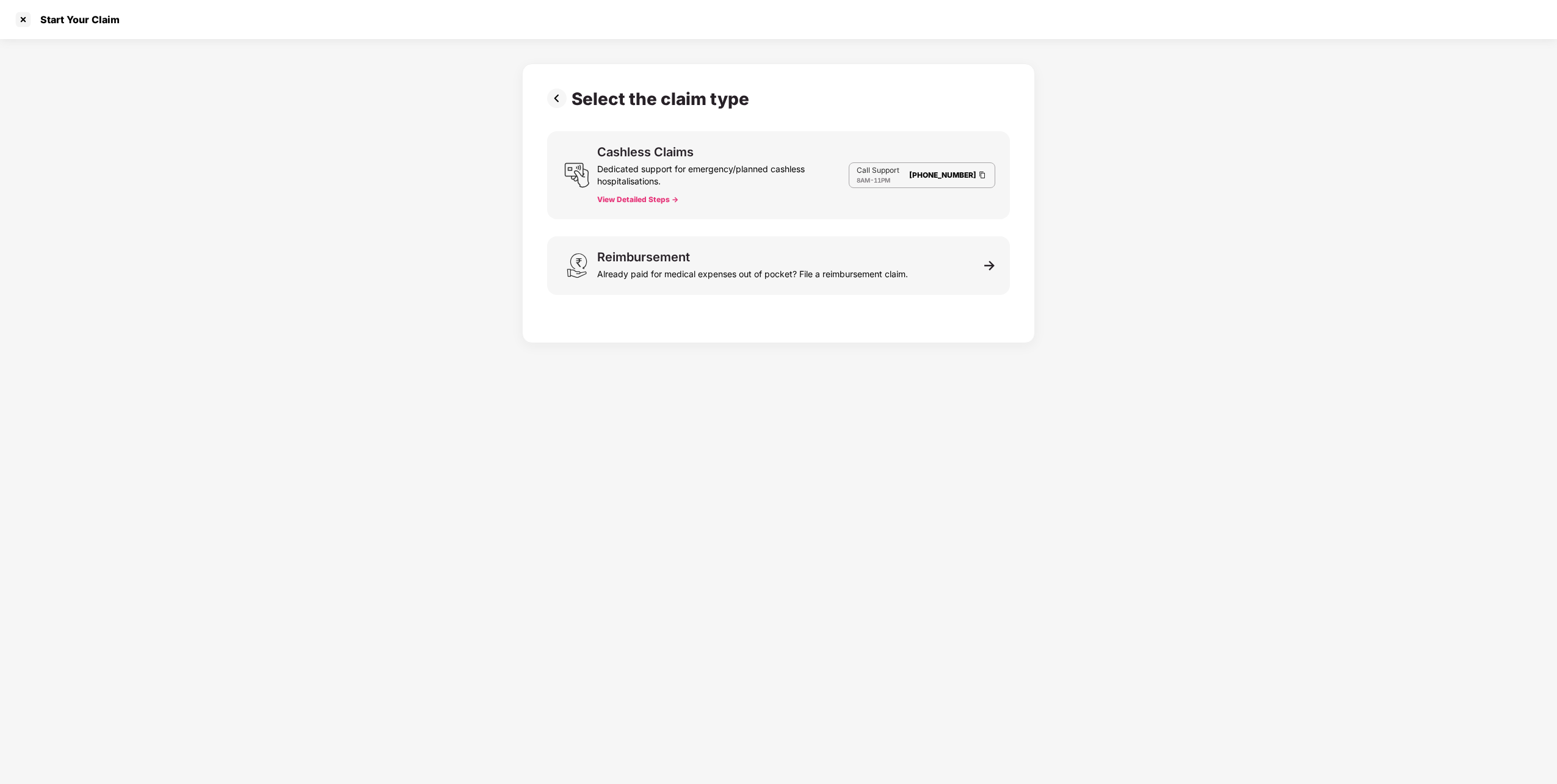
scroll to position [30, 0]
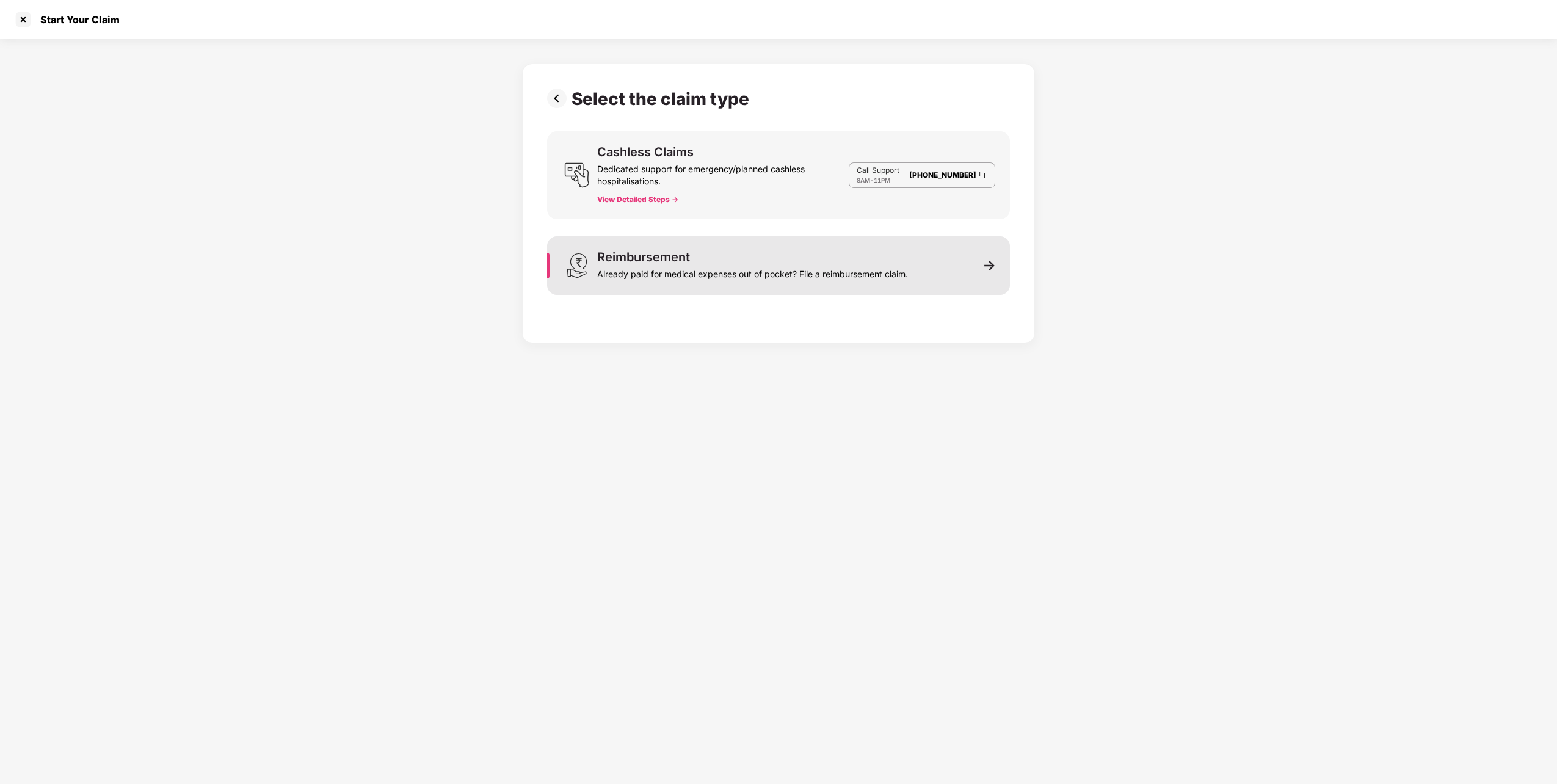
click at [907, 260] on div "Reimbursement Already paid for medical expenses out of pocket? File a reimburse…" at bounding box center [753, 266] width 311 height 30
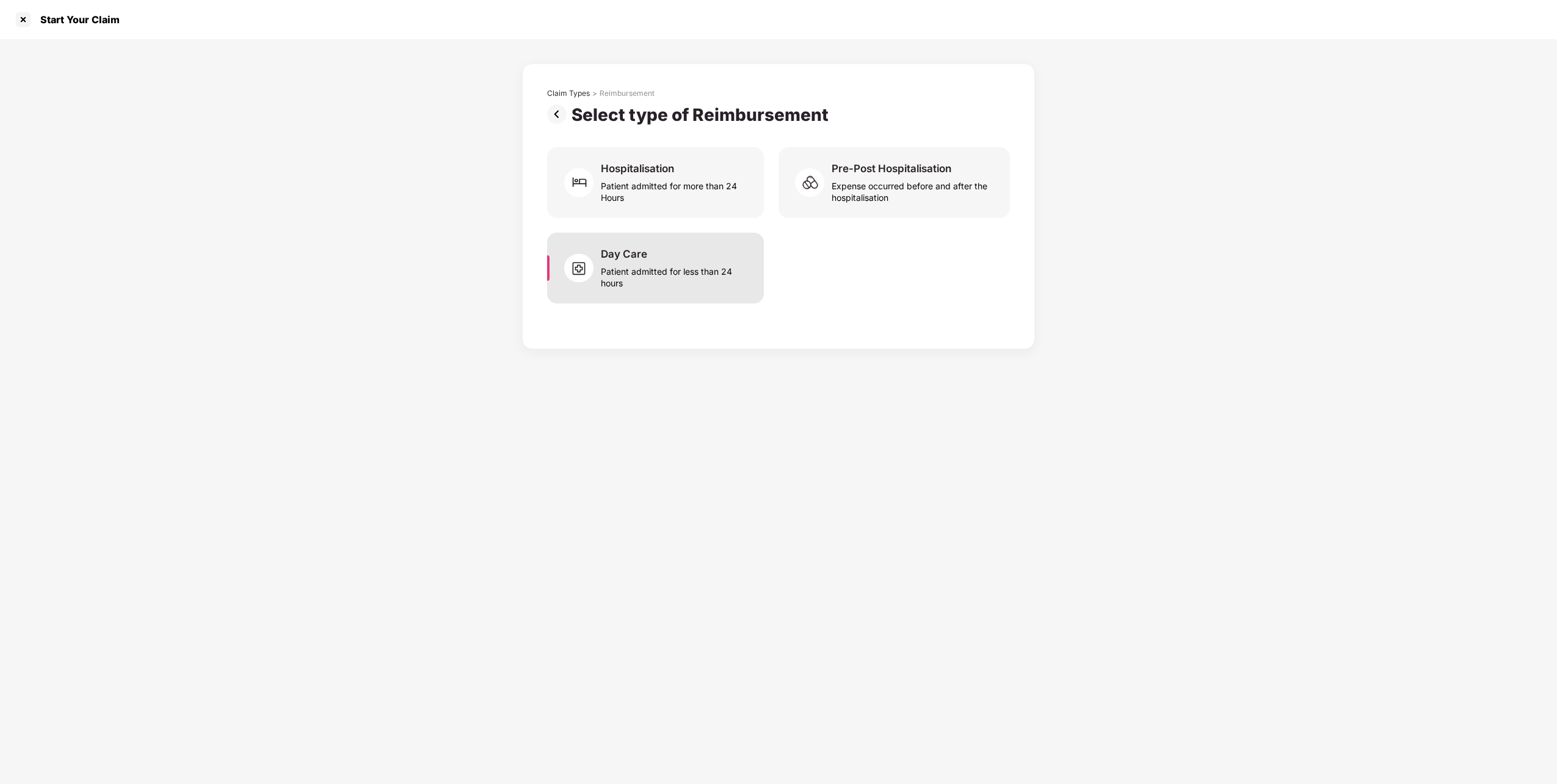
click at [679, 281] on div "Patient admitted for less than 24 hours" at bounding box center [675, 275] width 149 height 28
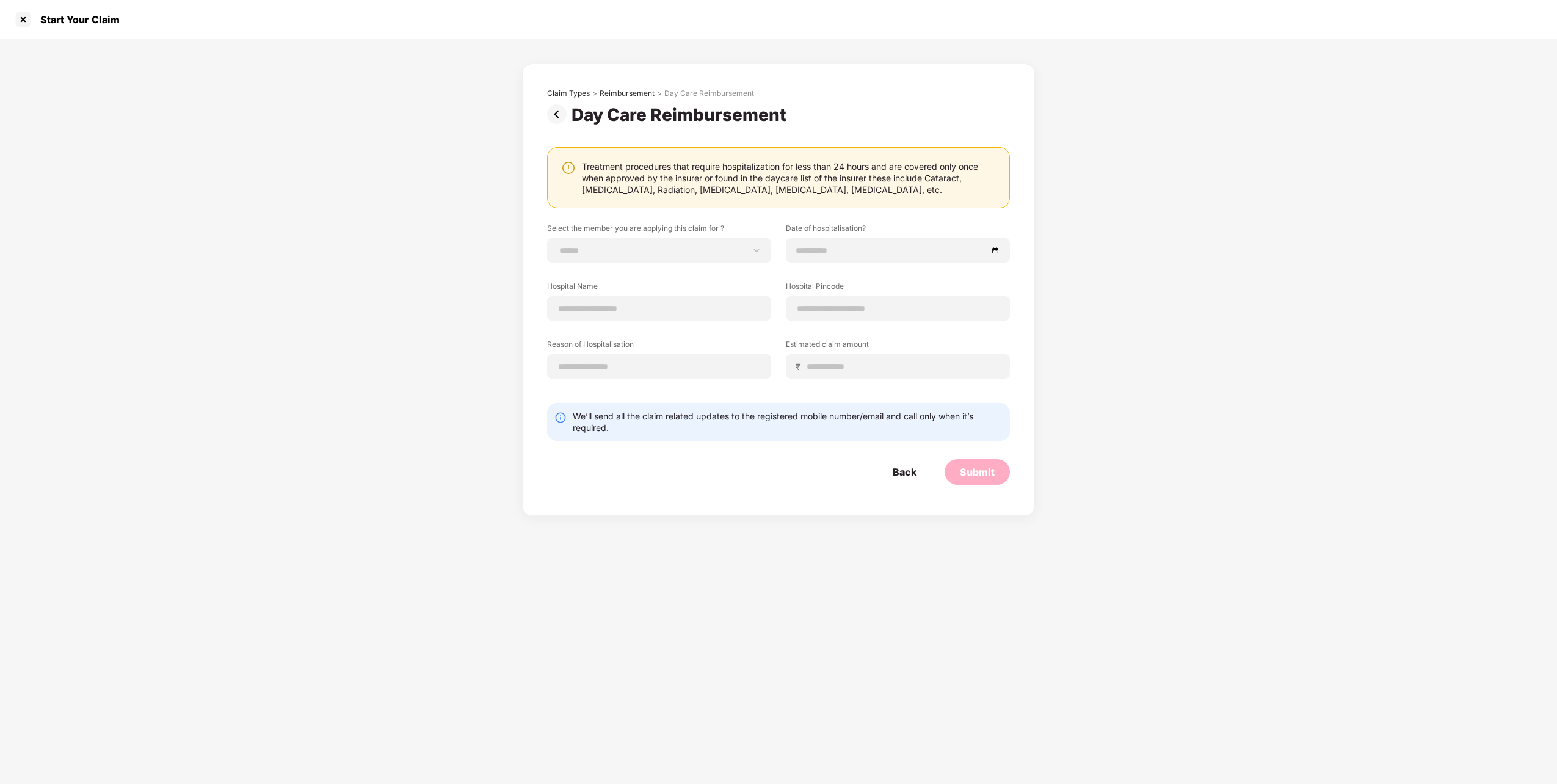
click at [560, 116] on img at bounding box center [560, 114] width 24 height 19
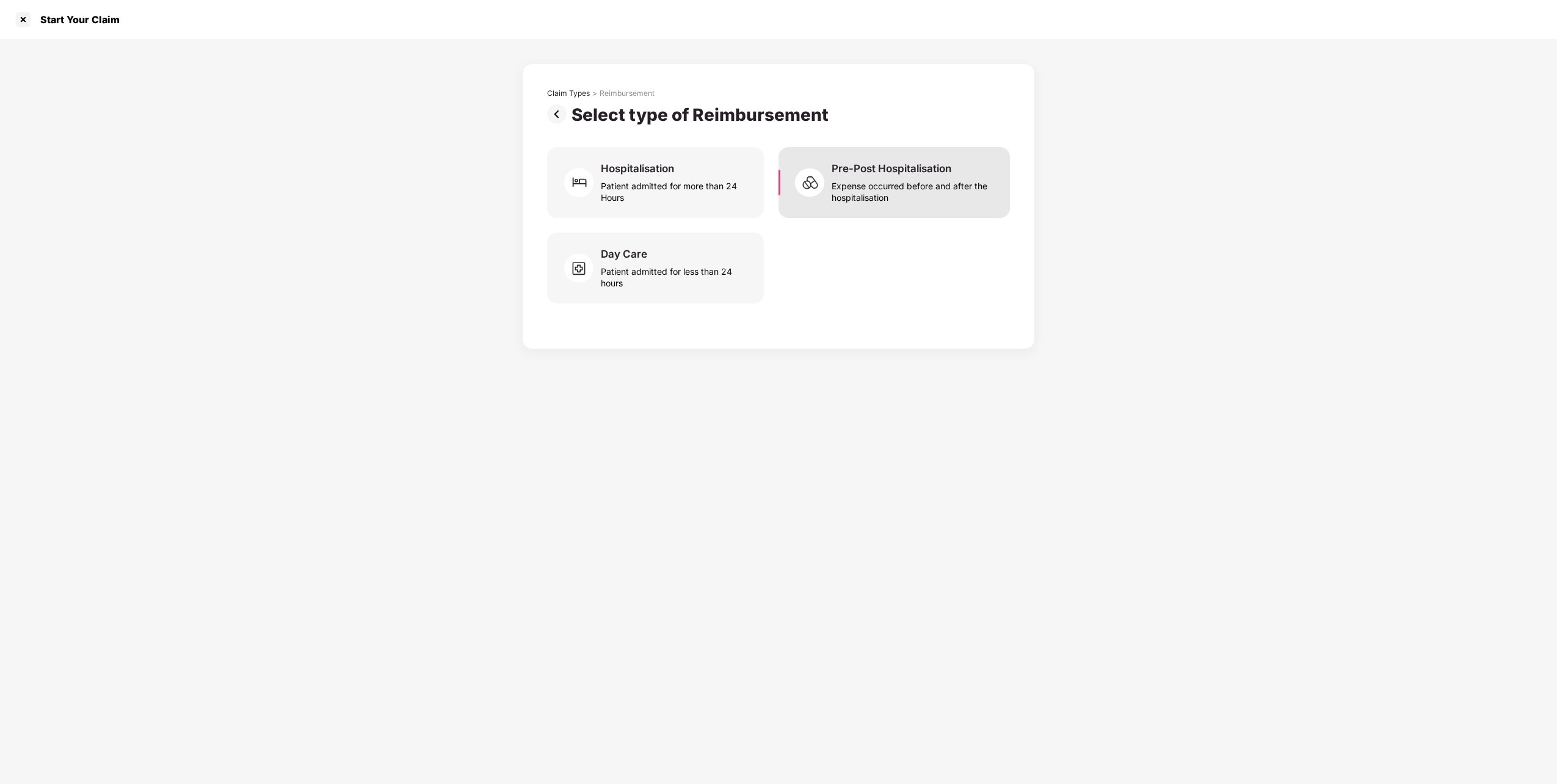
click at [907, 206] on div "Pre-Post Hospitalisation Expense occurred before and after the hospitalisation" at bounding box center [895, 182] width 231 height 71
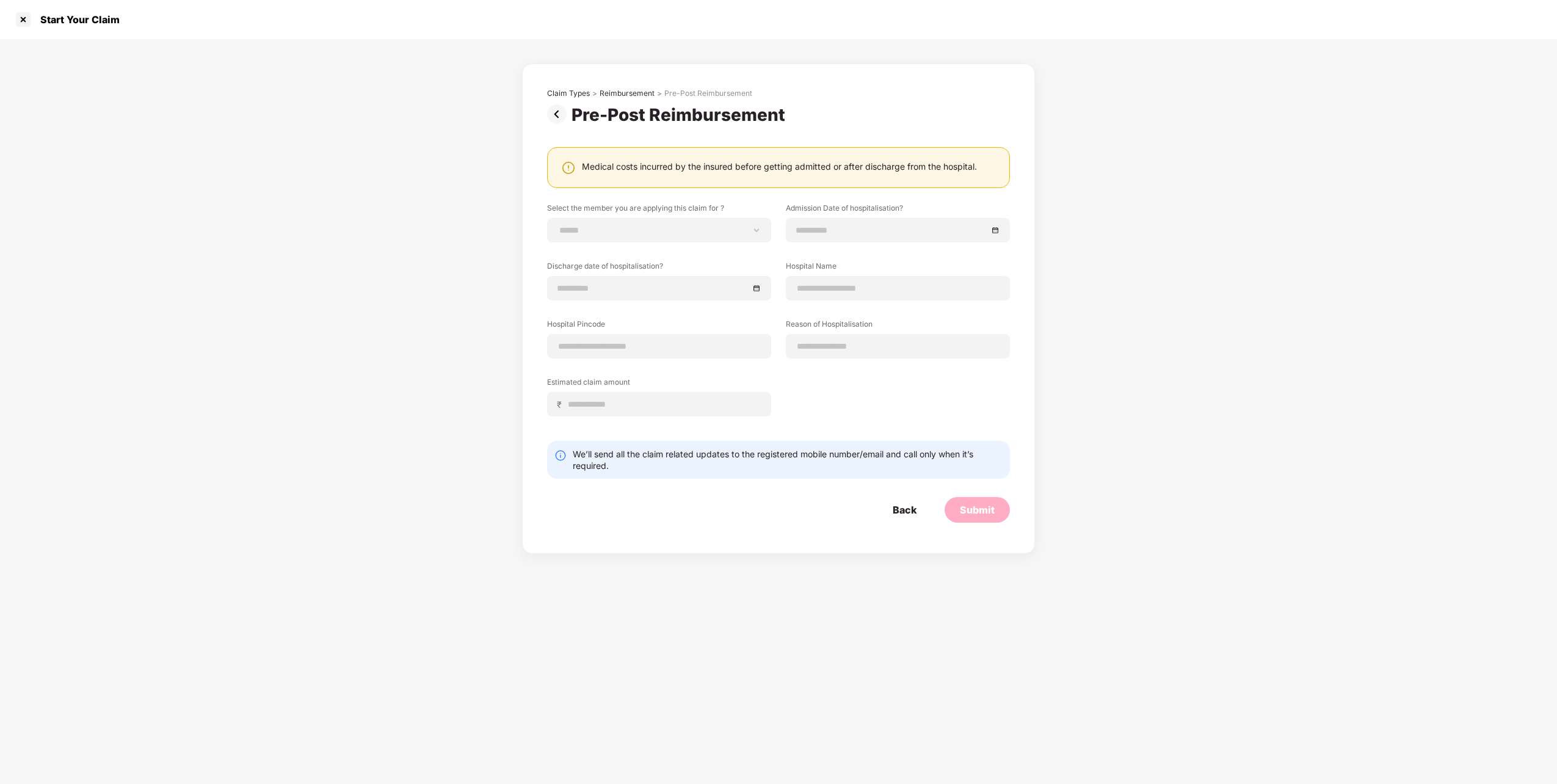
click at [559, 116] on img at bounding box center [560, 114] width 24 height 19
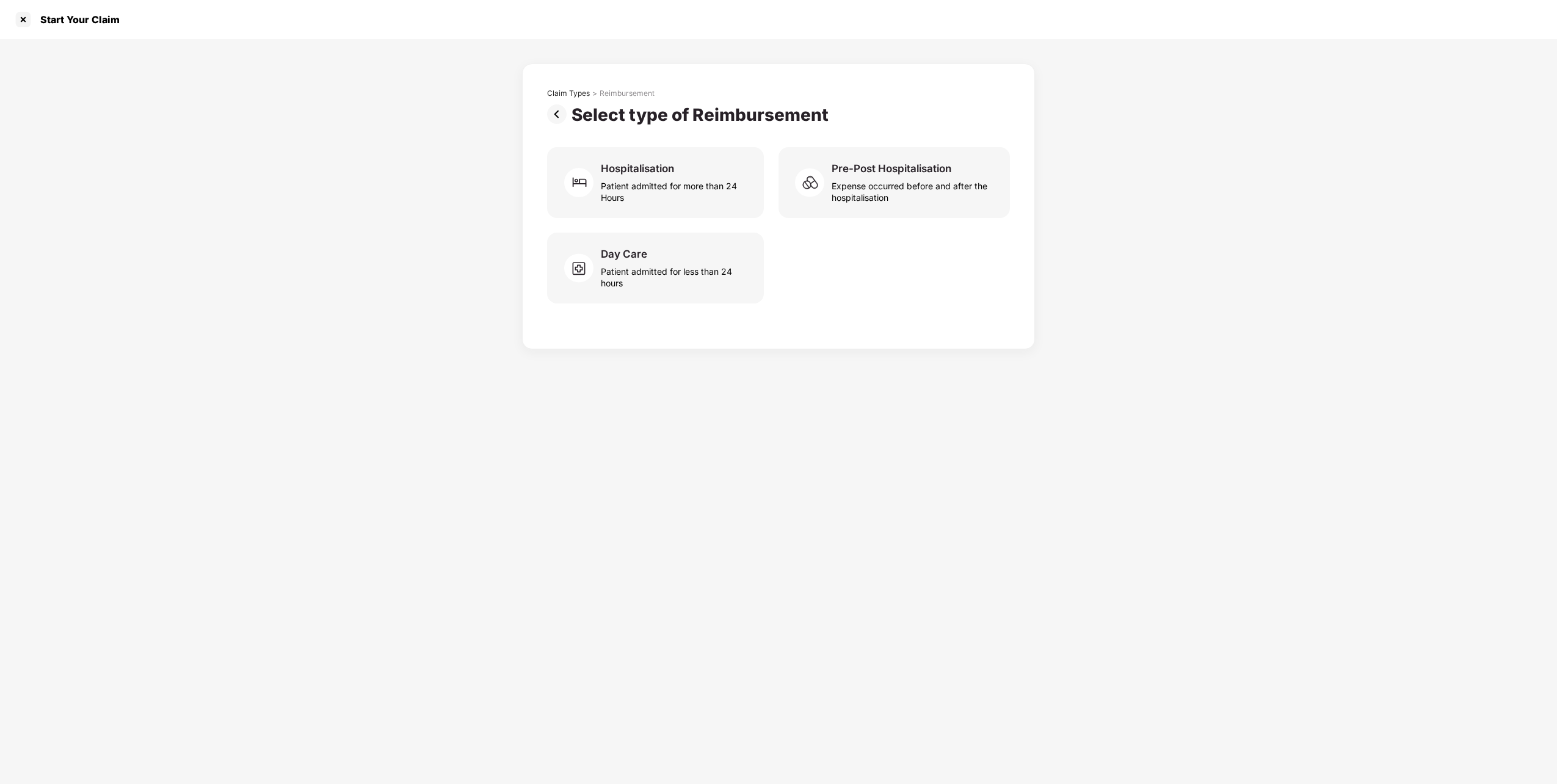
click at [559, 116] on img at bounding box center [560, 114] width 24 height 19
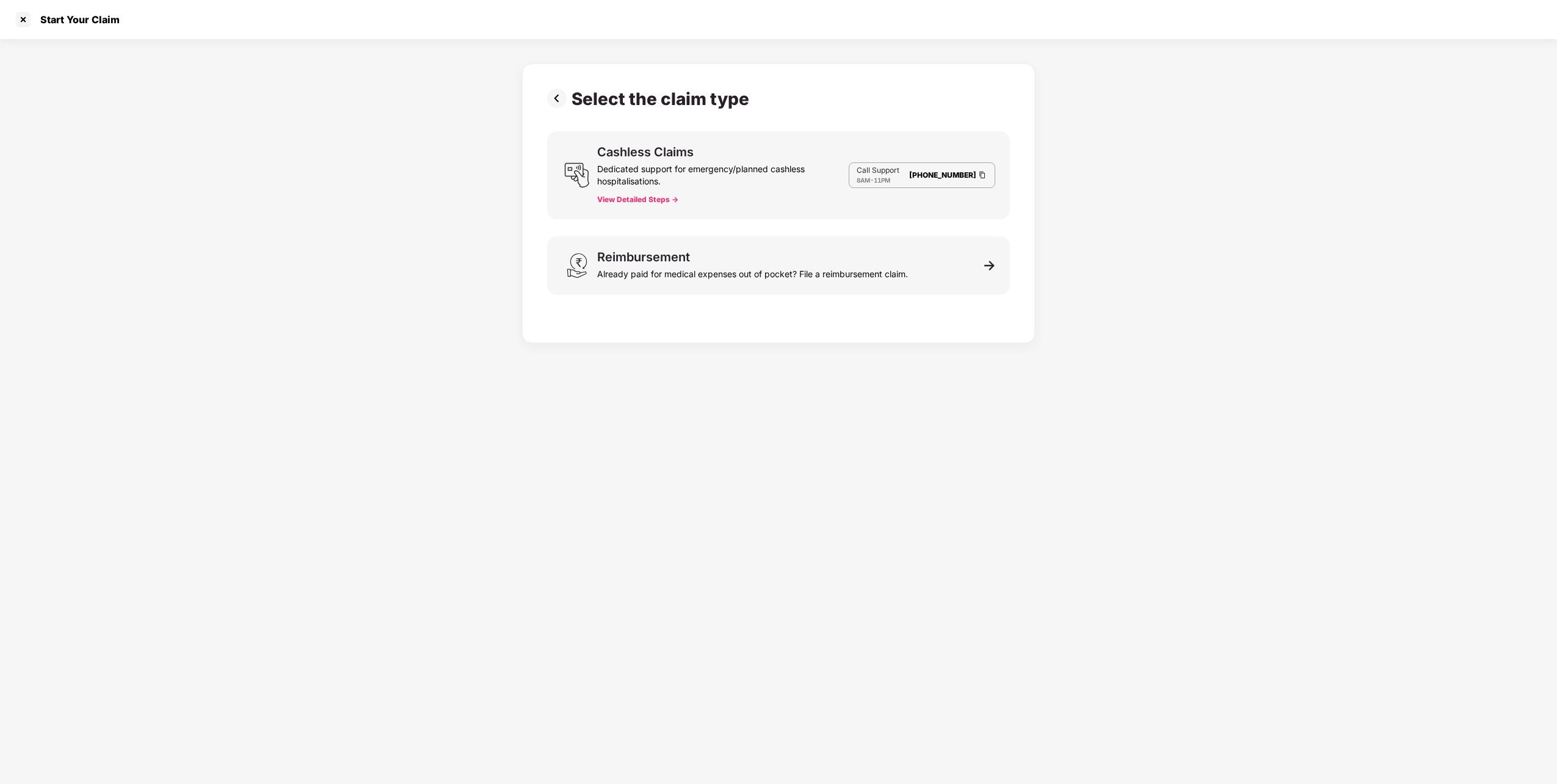
click at [556, 102] on img at bounding box center [560, 98] width 24 height 19
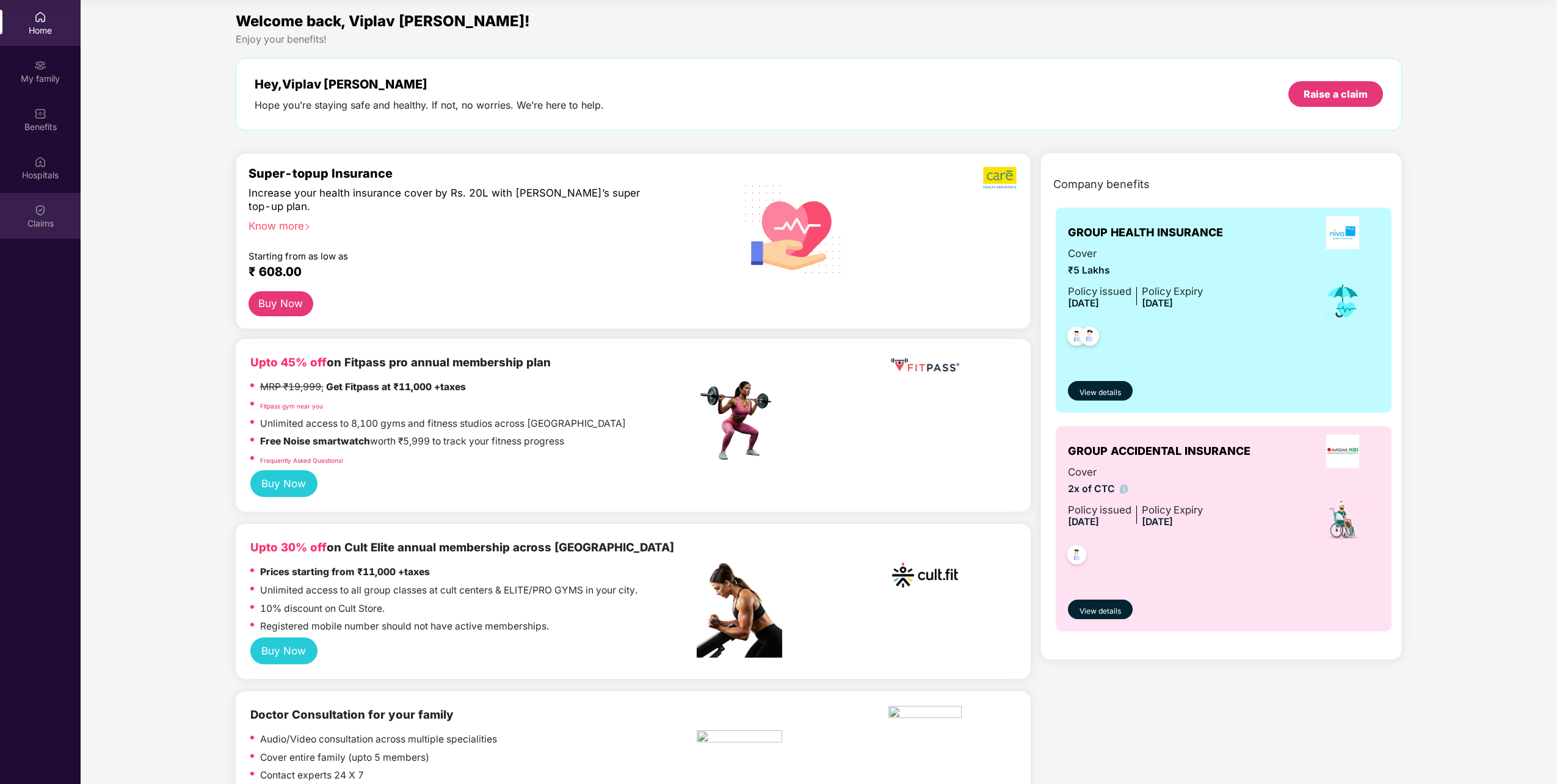
click at [40, 208] on img at bounding box center [40, 210] width 12 height 12
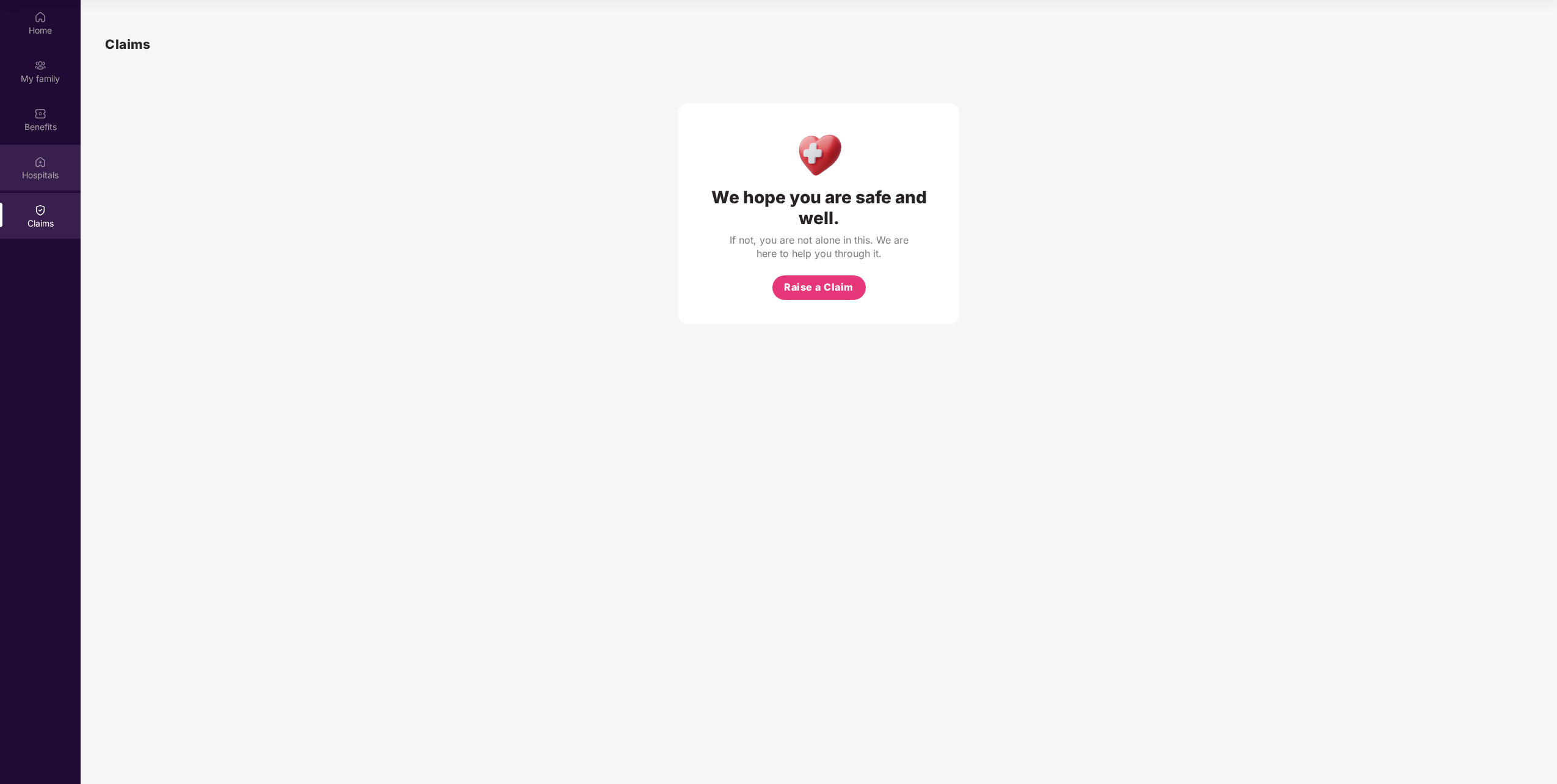
click at [31, 169] on div "Hospitals" at bounding box center [40, 175] width 81 height 12
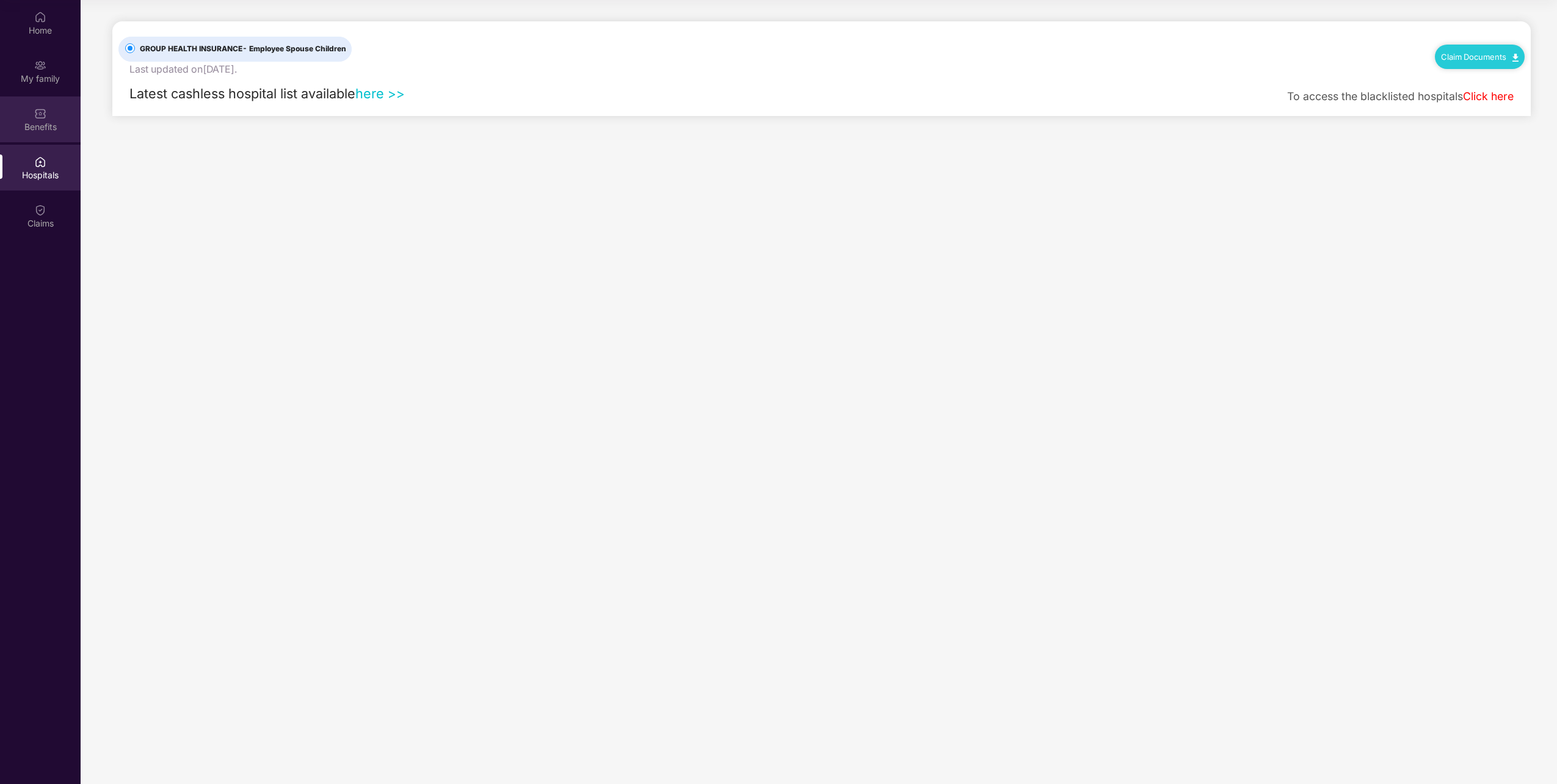
click at [34, 132] on div "Benefits" at bounding box center [40, 127] width 81 height 12
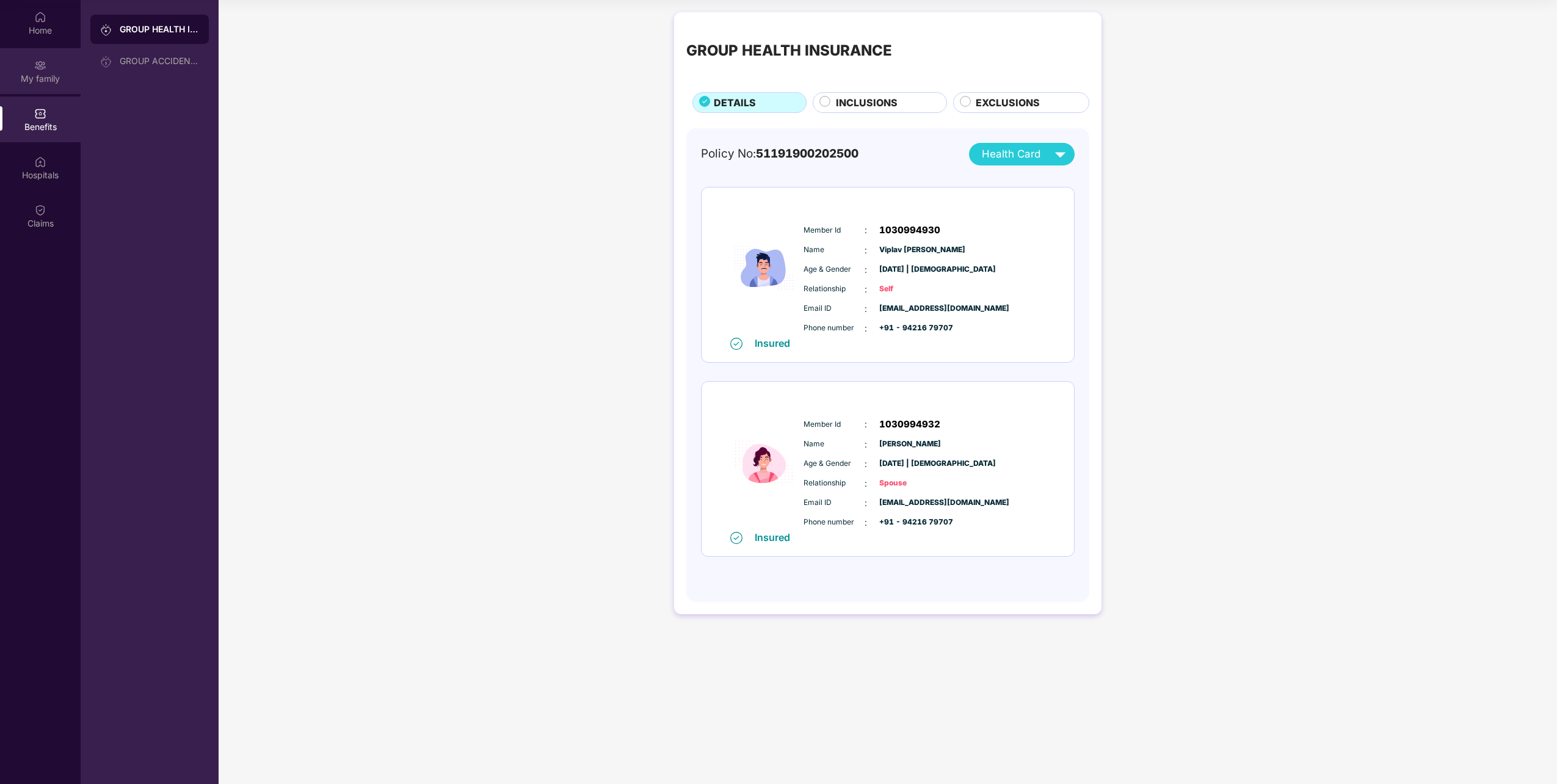
click at [44, 82] on div "My family" at bounding box center [40, 79] width 81 height 12
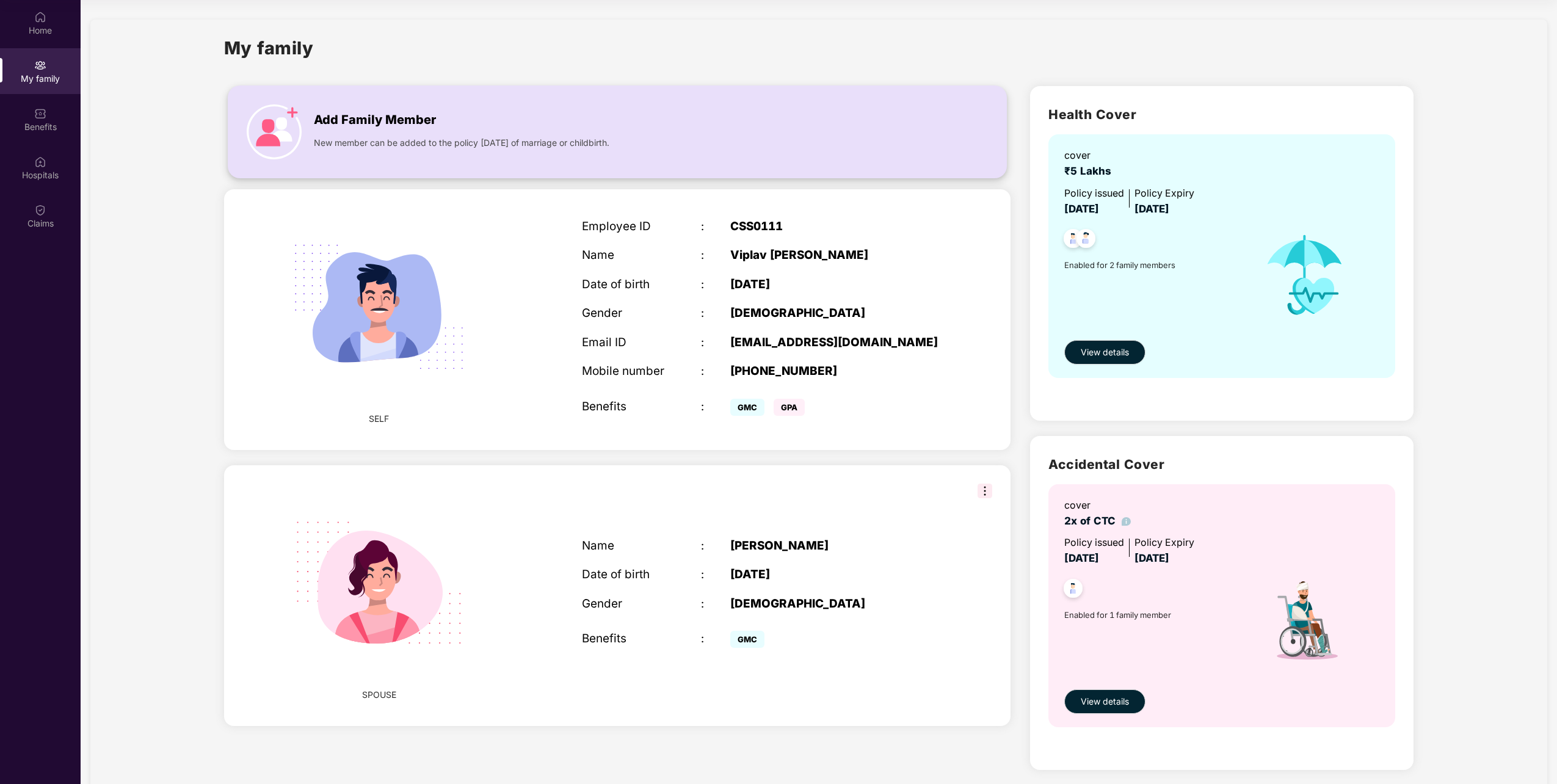
click at [276, 124] on img at bounding box center [274, 132] width 55 height 55
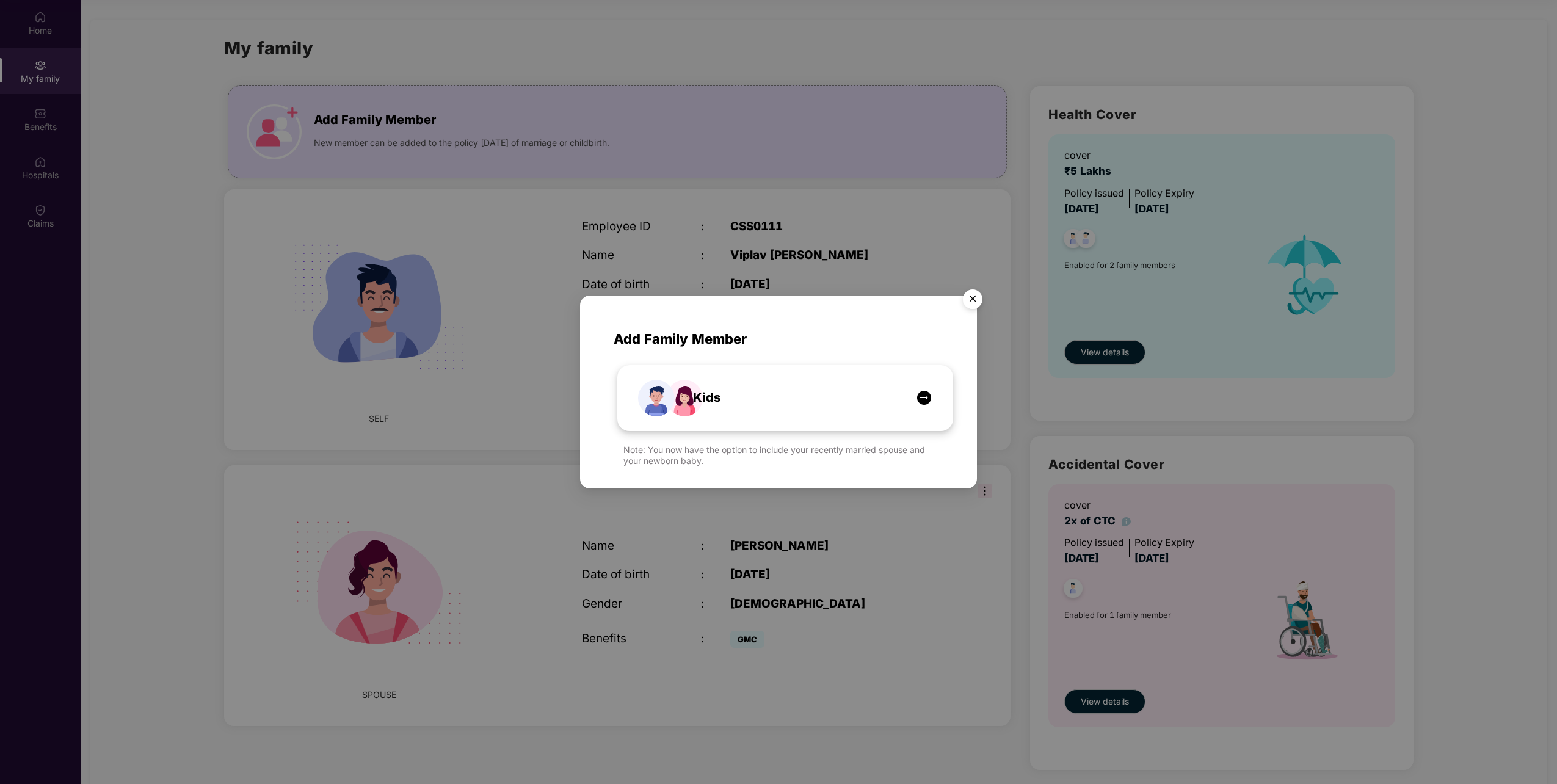
click at [882, 397] on div "Kids" at bounding box center [791, 397] width 251 height 19
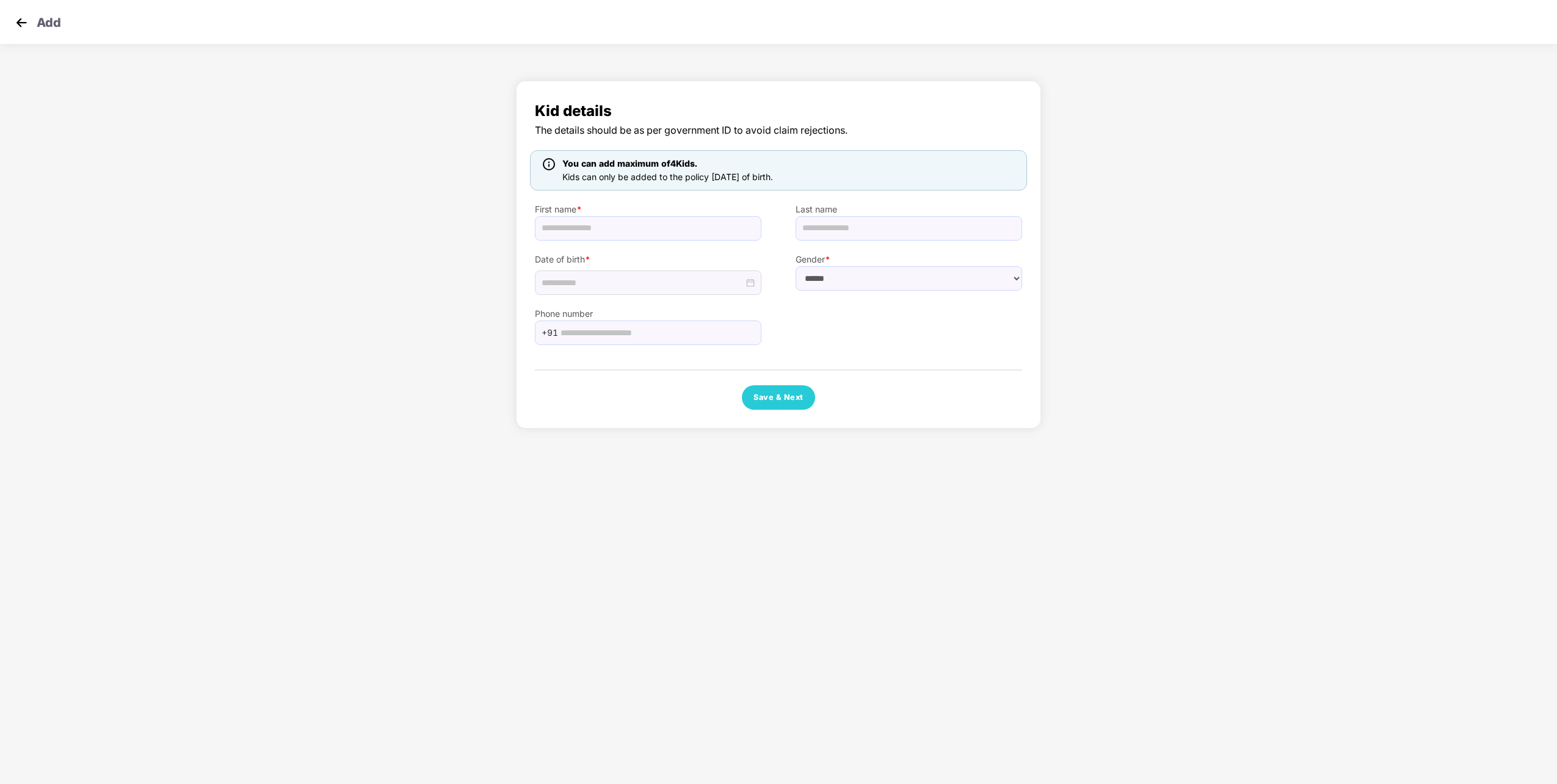
scroll to position [0, 0]
click at [22, 21] on img at bounding box center [21, 22] width 18 height 18
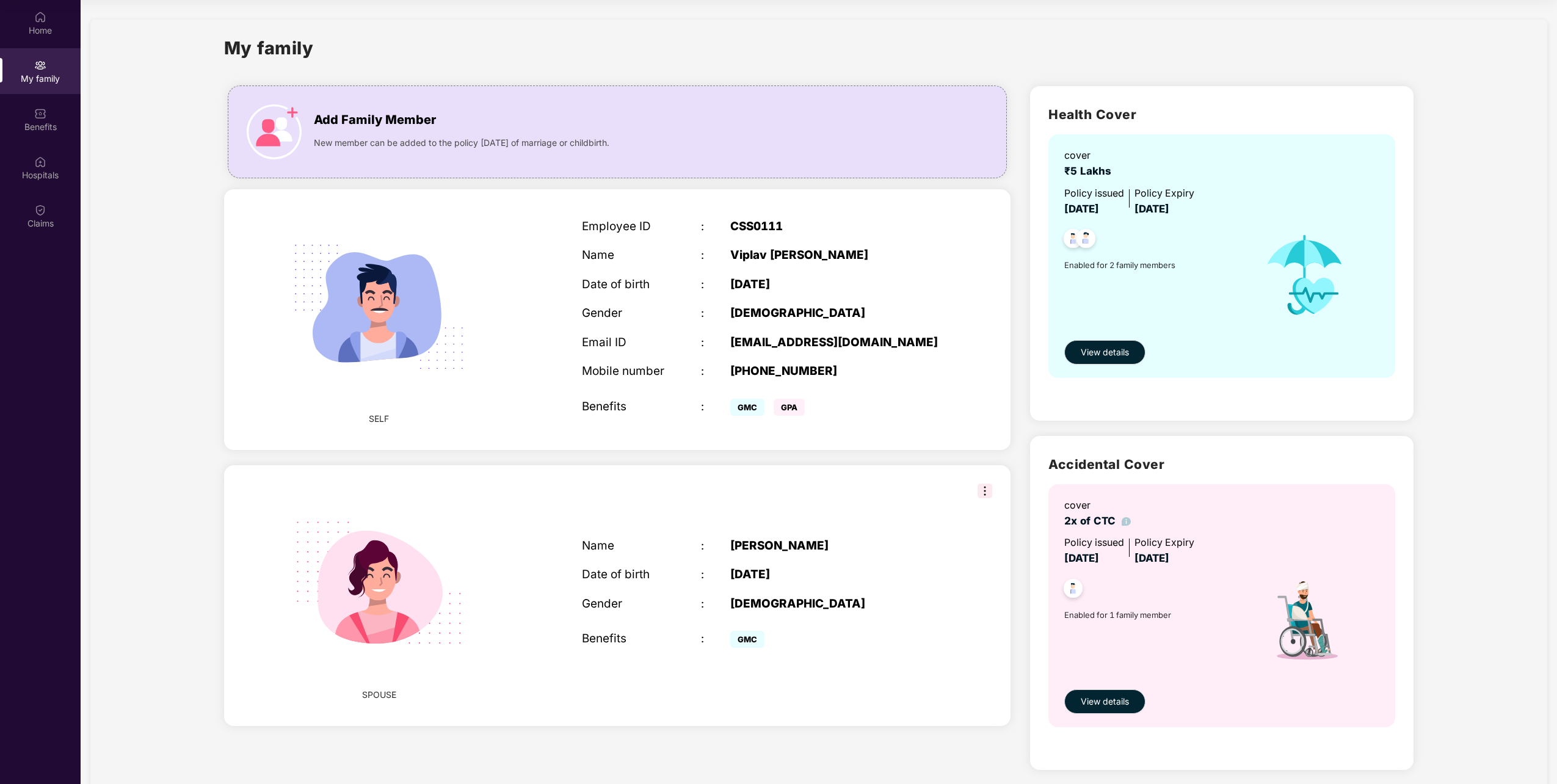
click at [982, 493] on img at bounding box center [985, 491] width 15 height 15
click at [932, 495] on div "SPOUSE Name : [PERSON_NAME] Date of birth : [DEMOGRAPHIC_DATA] Gender : [DEMOGR…" at bounding box center [617, 596] width 786 height 261
click at [39, 125] on div "Benefits" at bounding box center [40, 127] width 81 height 12
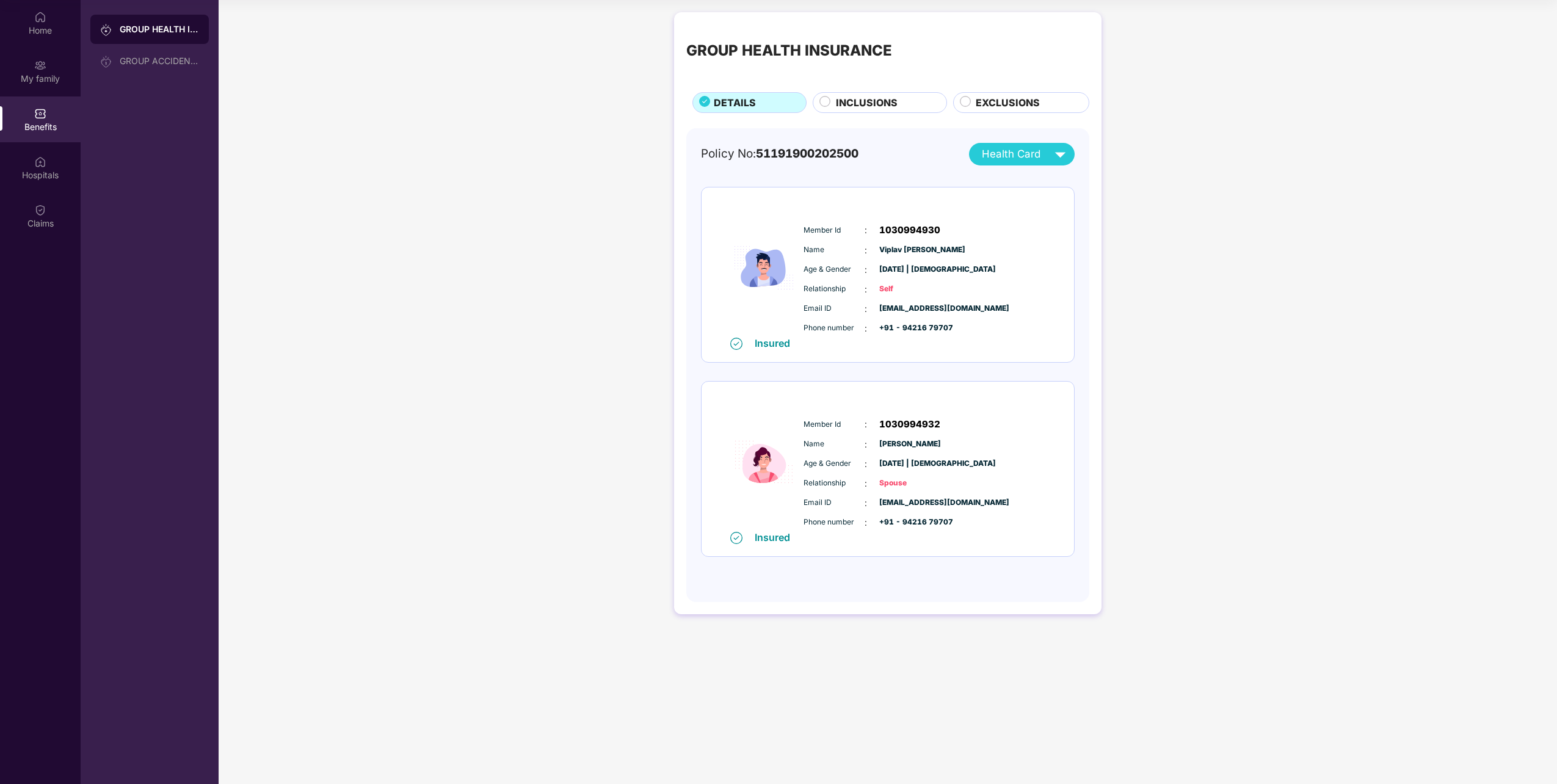
click at [889, 414] on div "Member Id : 1030994932 Name : [PERSON_NAME] Age & Gender : [DATE] | [DEMOGRAPHI…" at bounding box center [925, 473] width 249 height 124
click at [878, 107] on span "INCLUSIONS" at bounding box center [867, 103] width 62 height 15
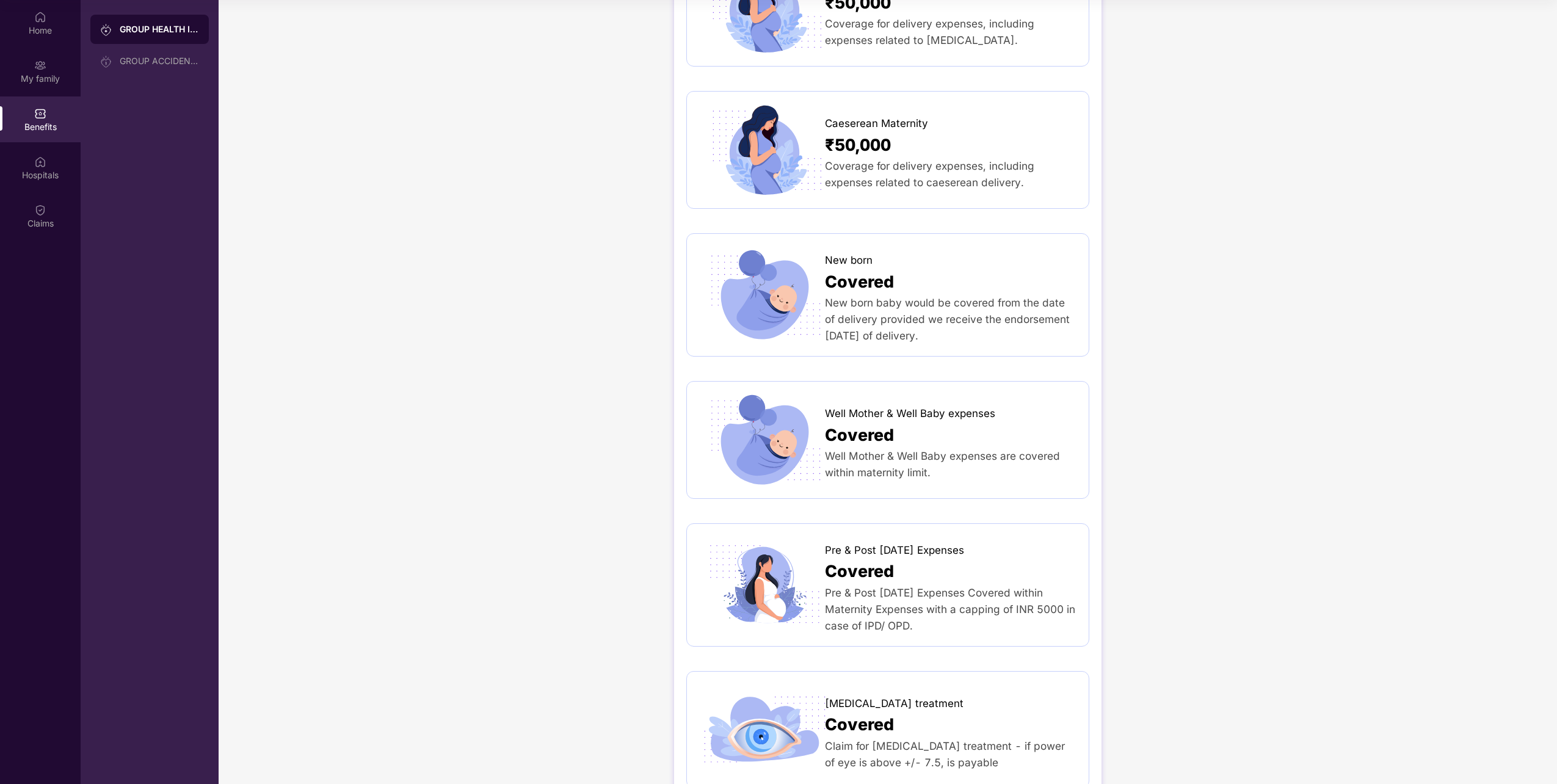
scroll to position [1672, 0]
